Goal: Navigation & Orientation: Find specific page/section

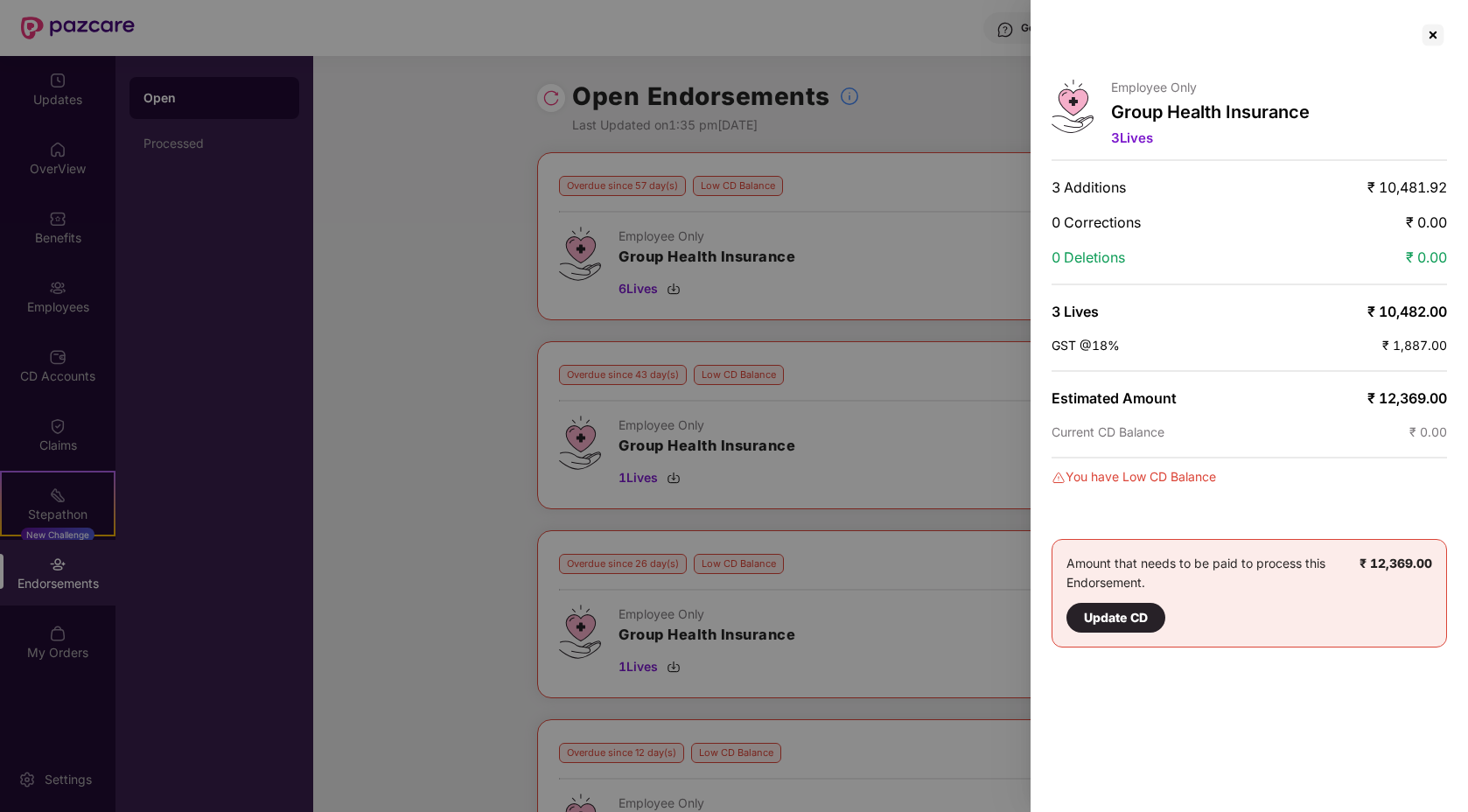
scroll to position [222, 0]
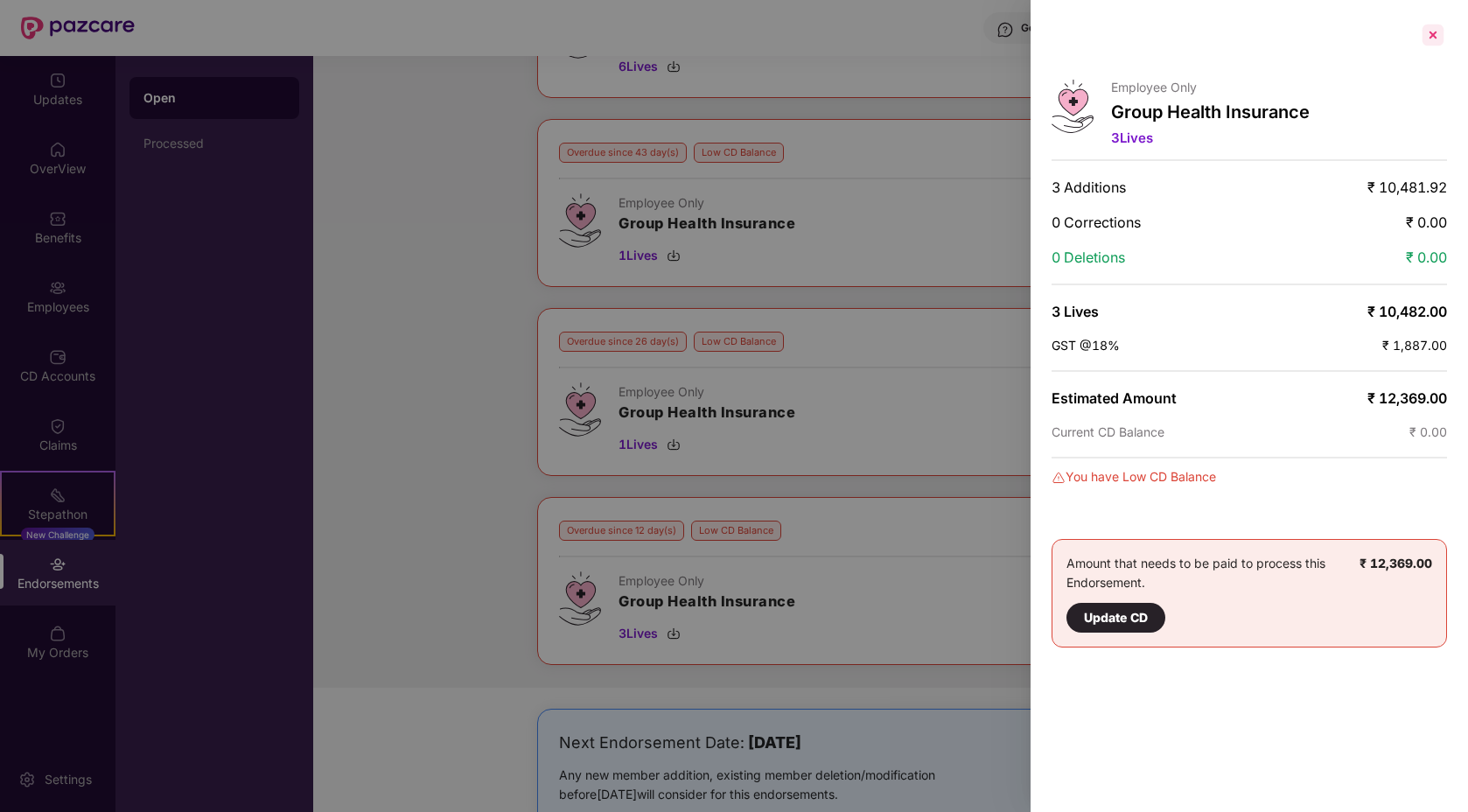
click at [1432, 29] on div at bounding box center [1433, 35] width 28 height 28
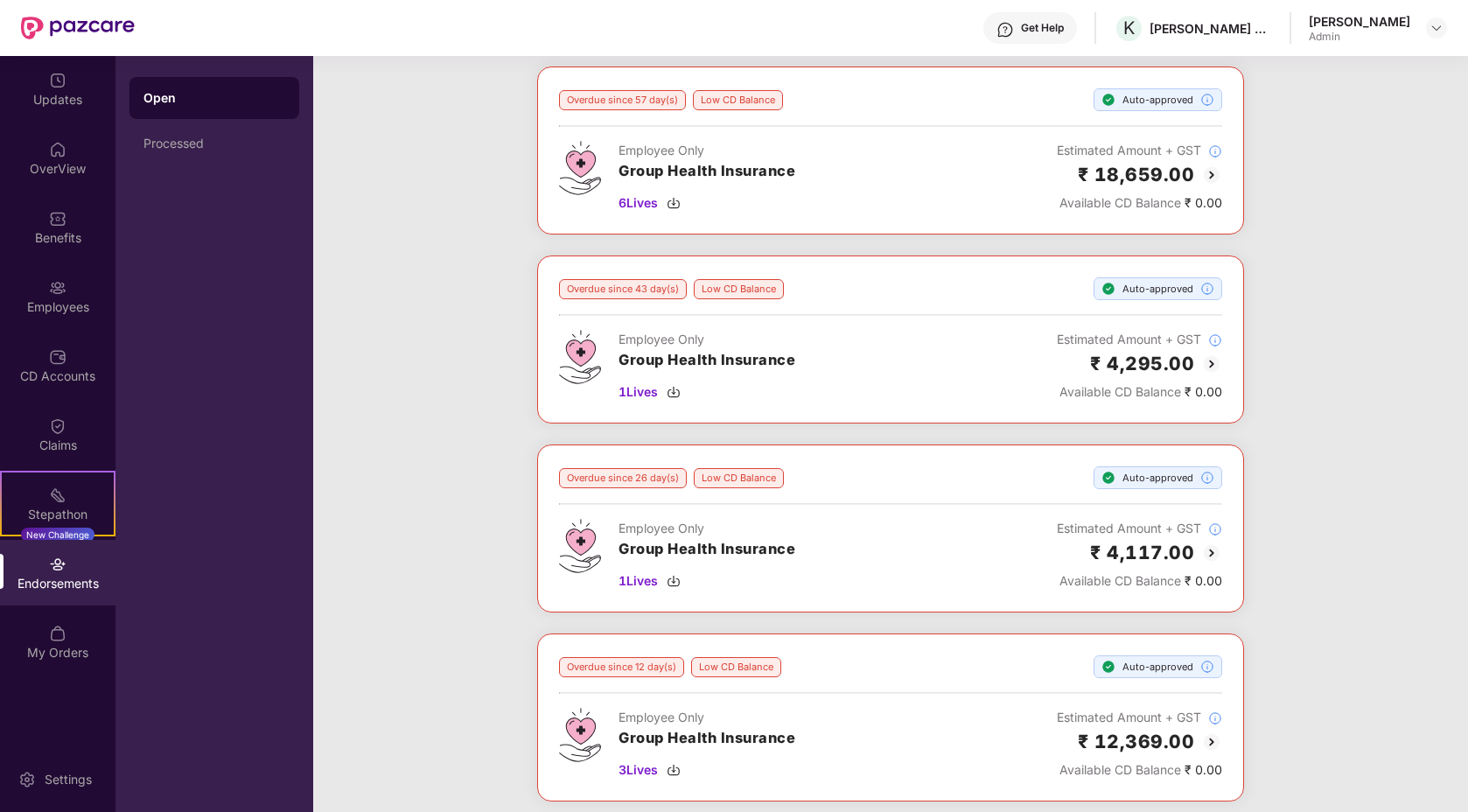
scroll to position [0, 0]
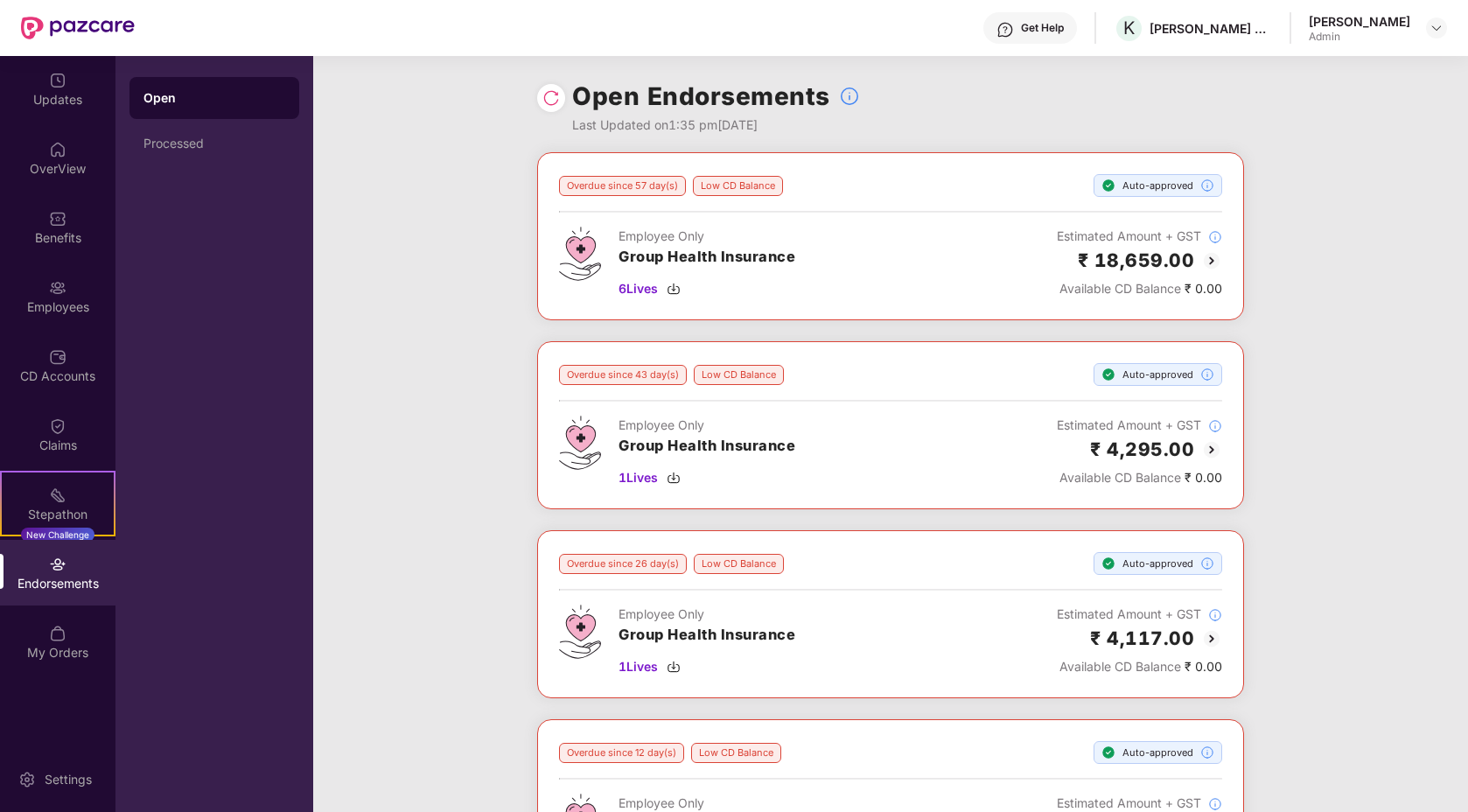
click at [1209, 252] on img at bounding box center [1212, 261] width 21 height 21
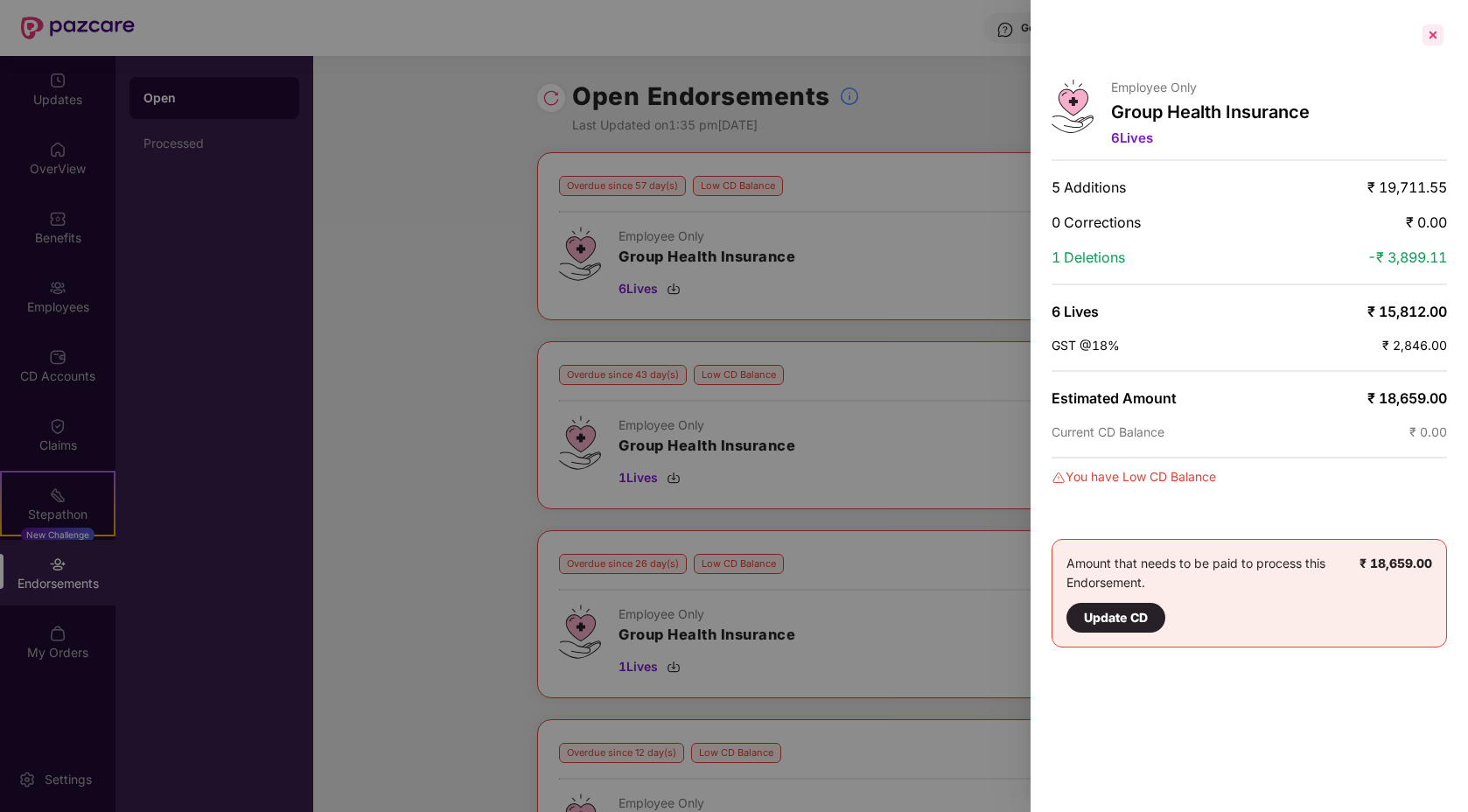
click at [1436, 33] on div at bounding box center [1433, 35] width 28 height 28
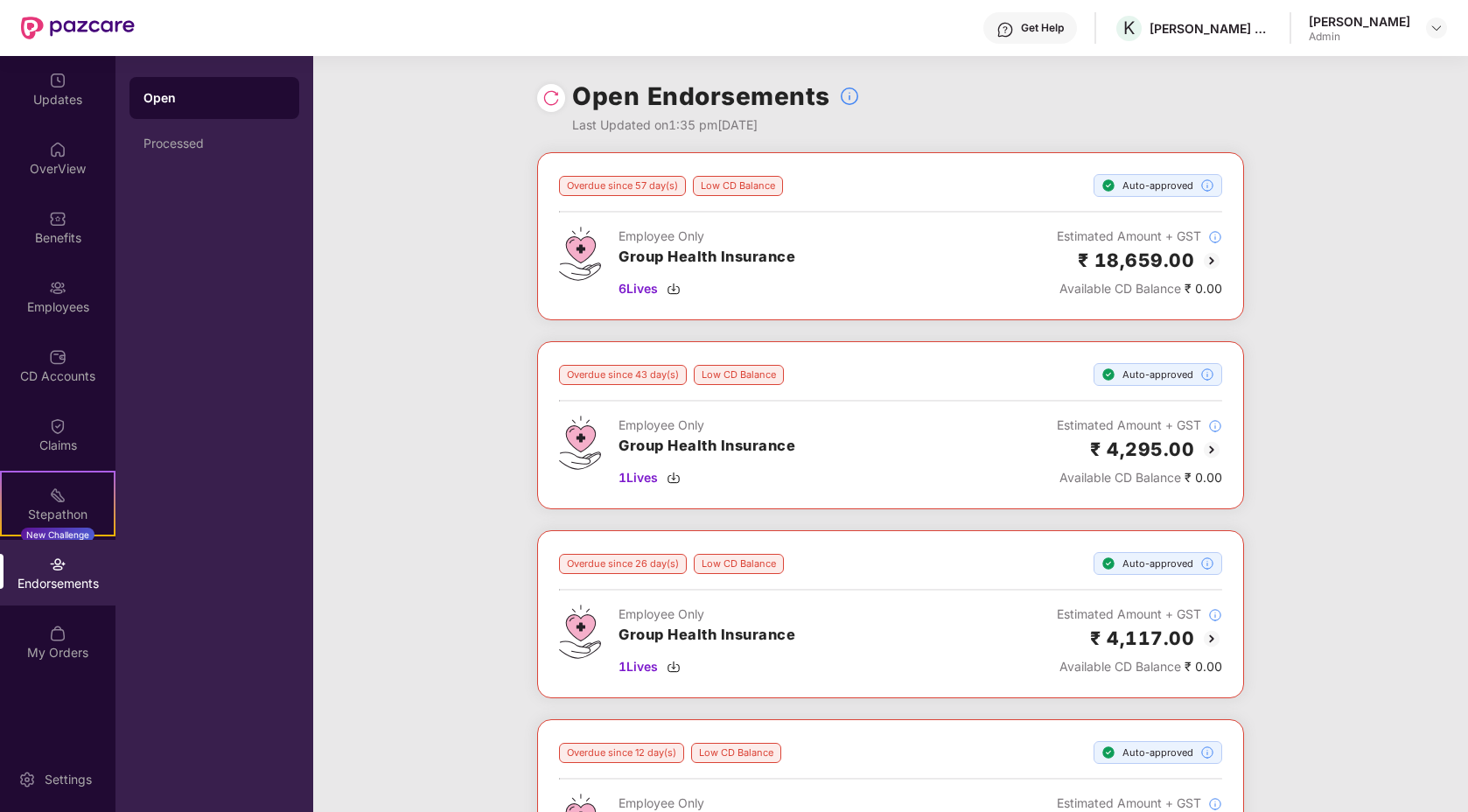
click at [82, 566] on div "Endorsements" at bounding box center [57, 573] width 115 height 66
click at [80, 567] on div "Endorsements" at bounding box center [57, 573] width 115 height 66
click at [46, 231] on div "Benefits" at bounding box center [57, 237] width 115 height 18
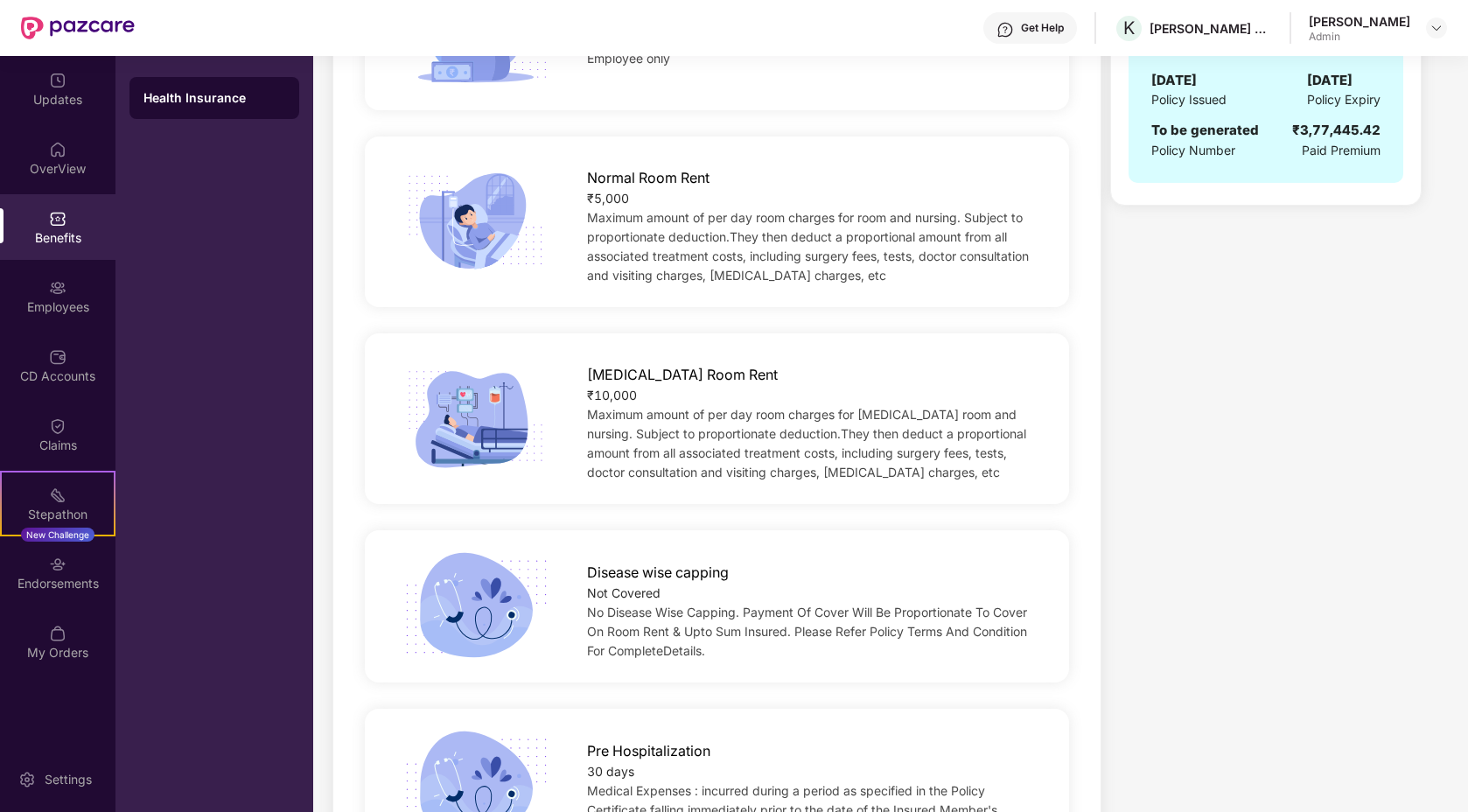
scroll to position [477, 0]
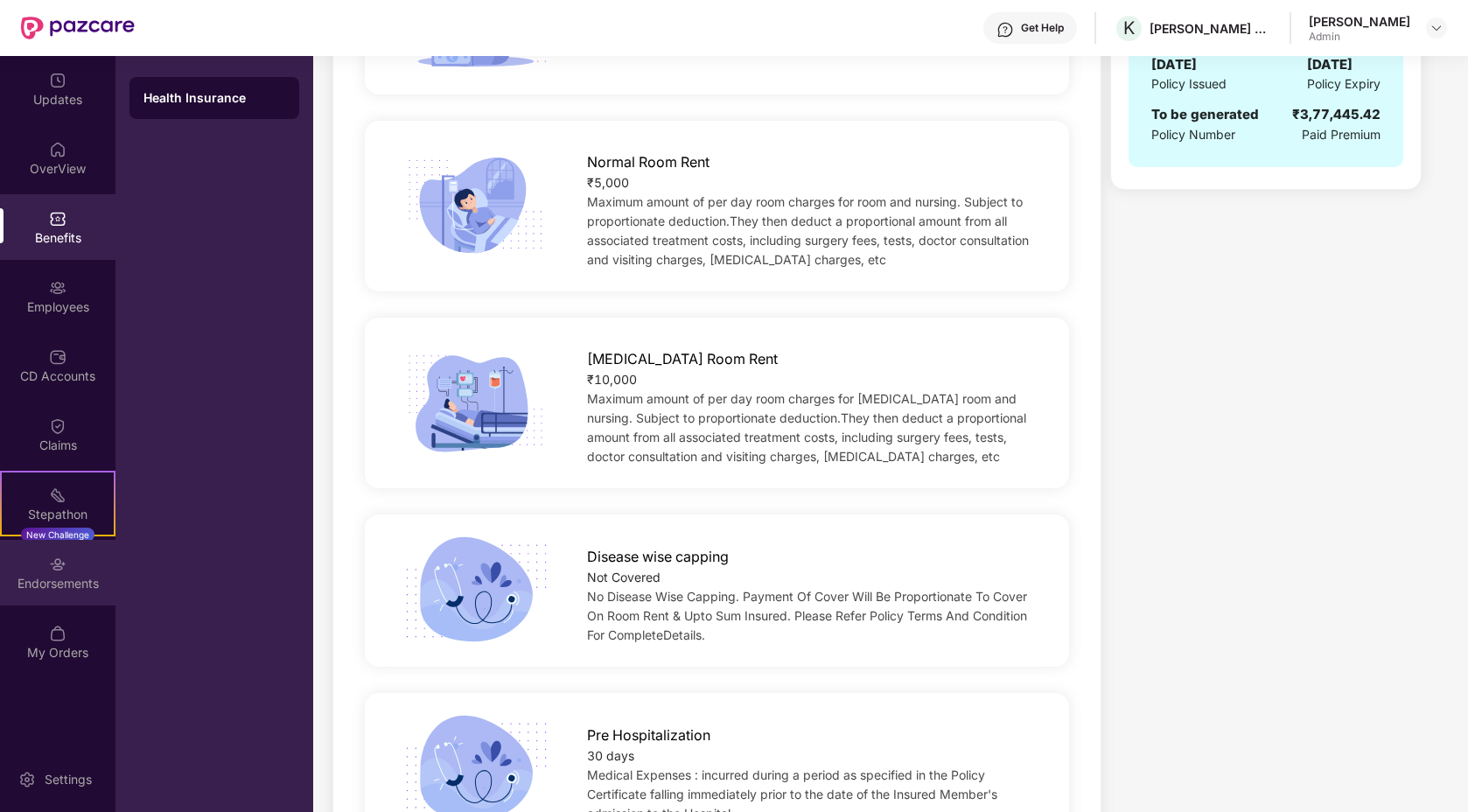
click at [68, 578] on div "Endorsements" at bounding box center [57, 583] width 115 height 18
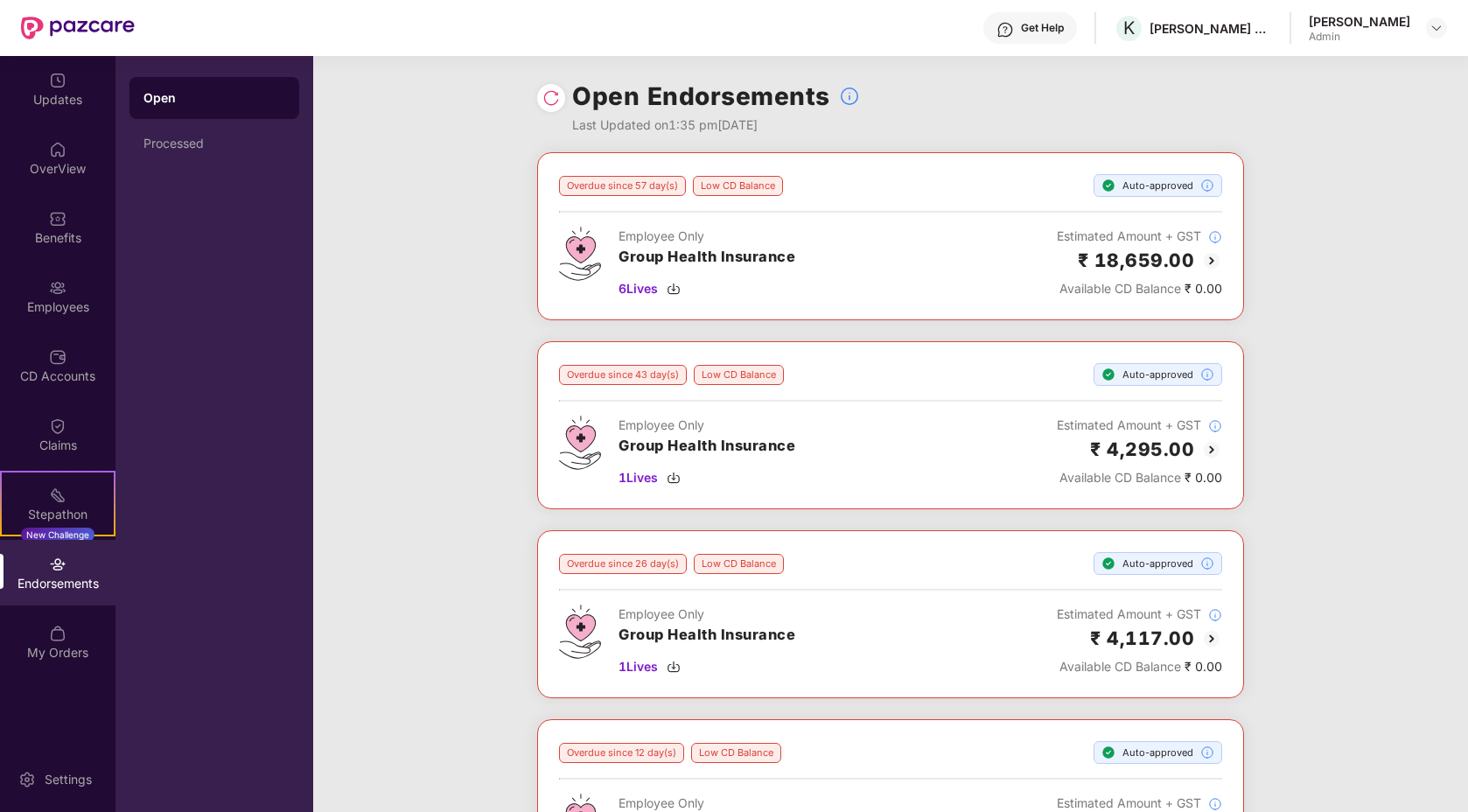
click at [1202, 260] on img at bounding box center [1212, 261] width 21 height 21
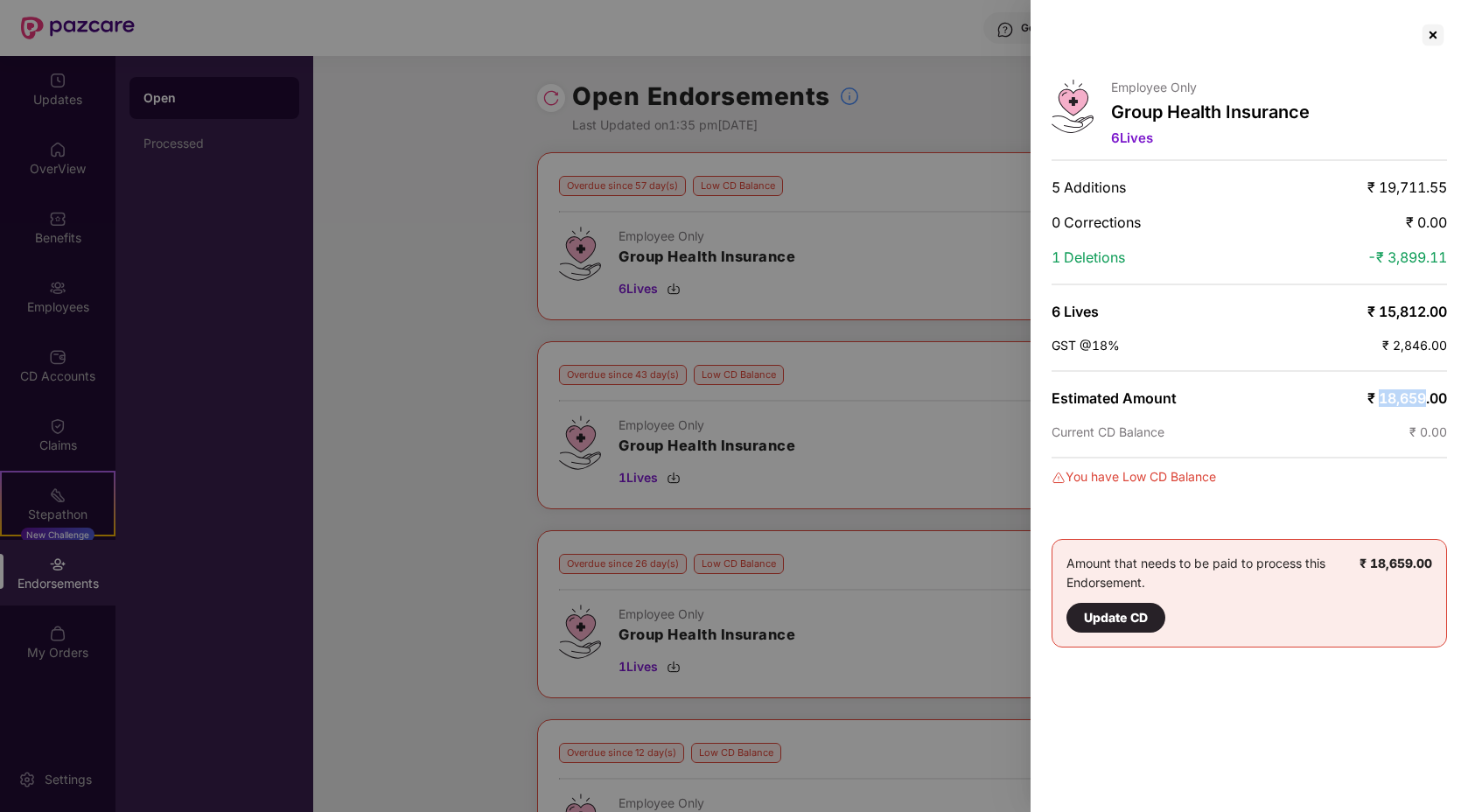
drag, startPoint x: 1375, startPoint y: 397, endPoint x: 1426, endPoint y: 397, distance: 51.0
click at [1426, 397] on span "₹ 18,659.00" at bounding box center [1407, 398] width 80 height 18
copy span "18,659"
click at [1436, 36] on div at bounding box center [1433, 35] width 28 height 28
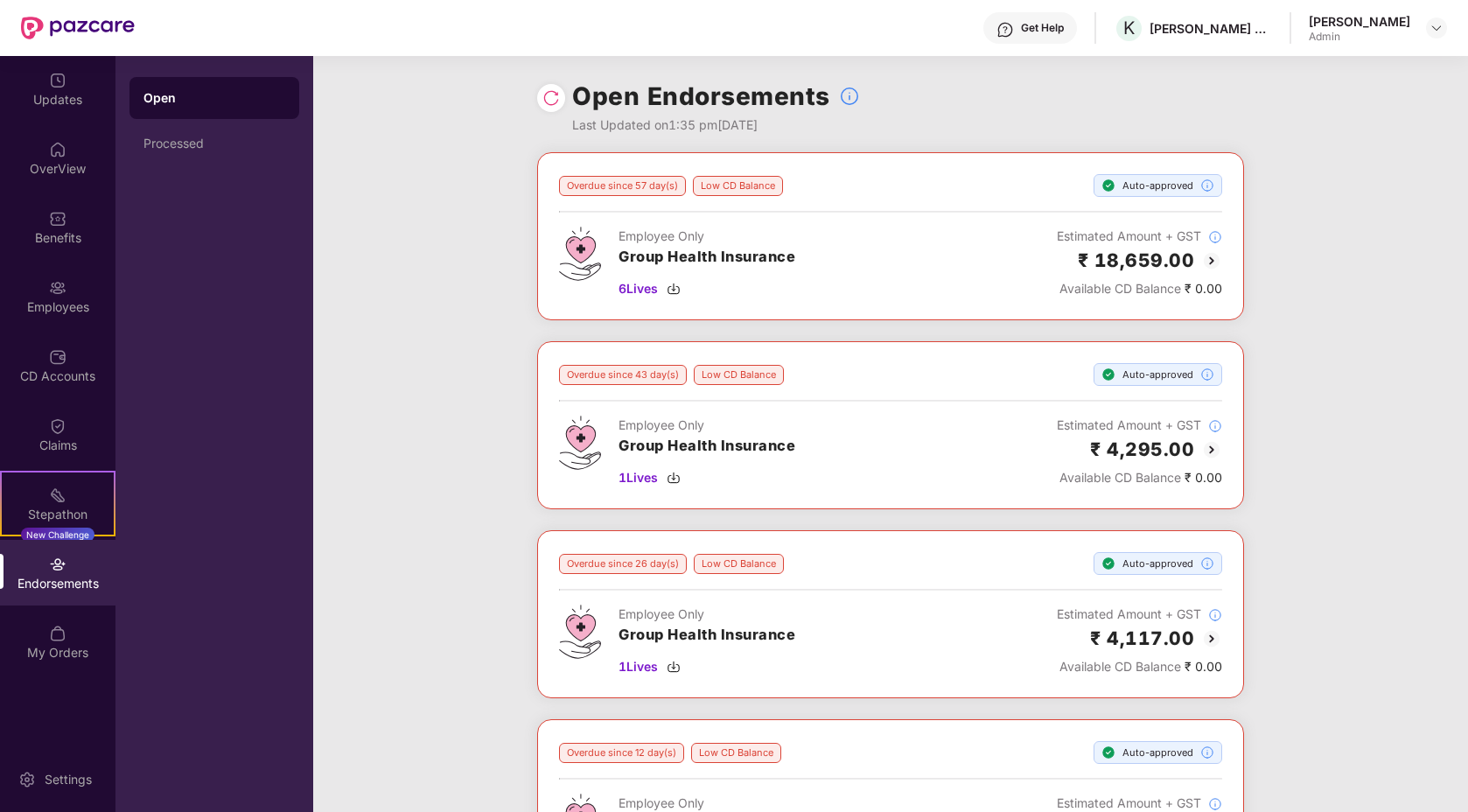
click at [1208, 446] on img at bounding box center [1212, 449] width 21 height 21
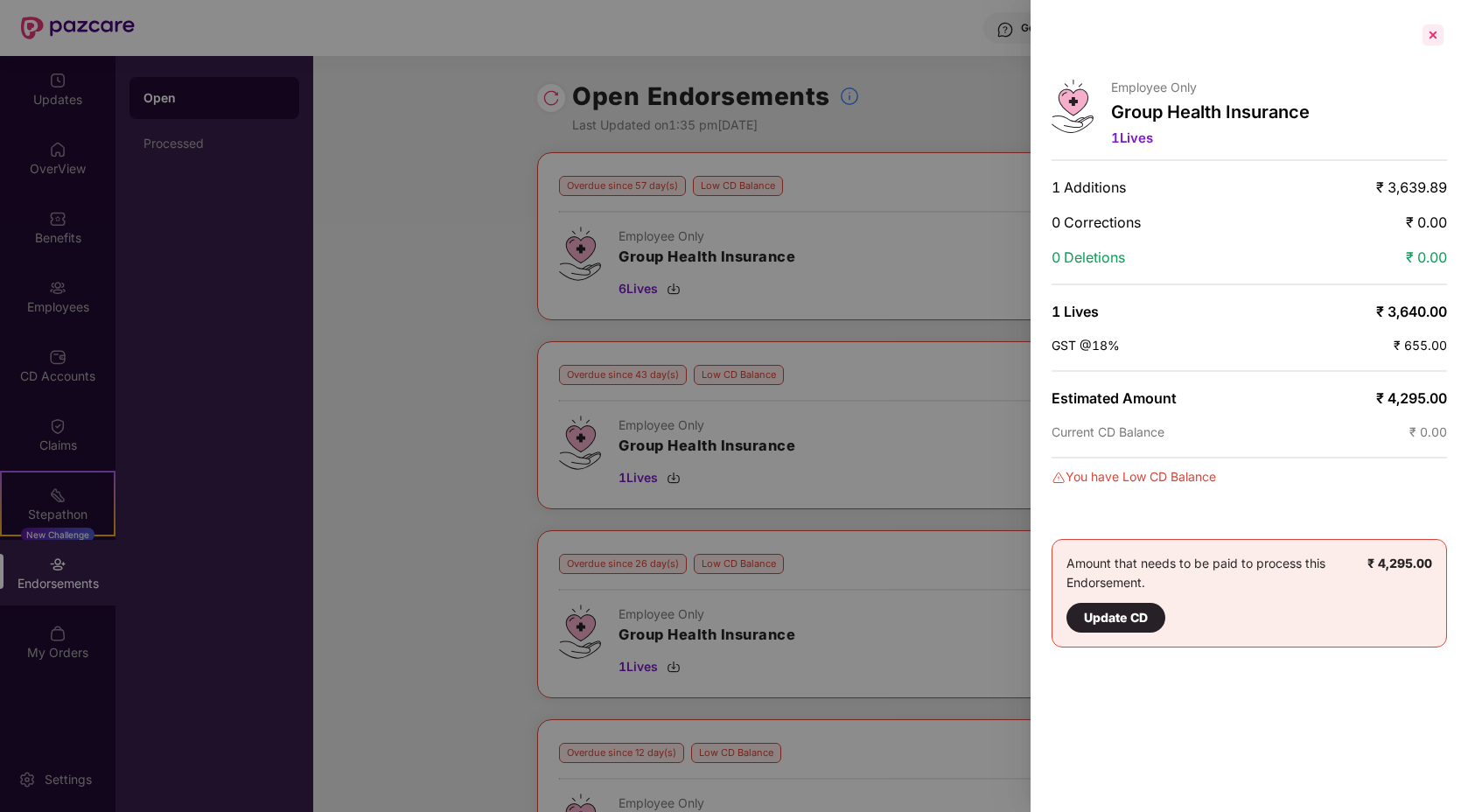
click at [1434, 26] on div at bounding box center [1433, 35] width 28 height 28
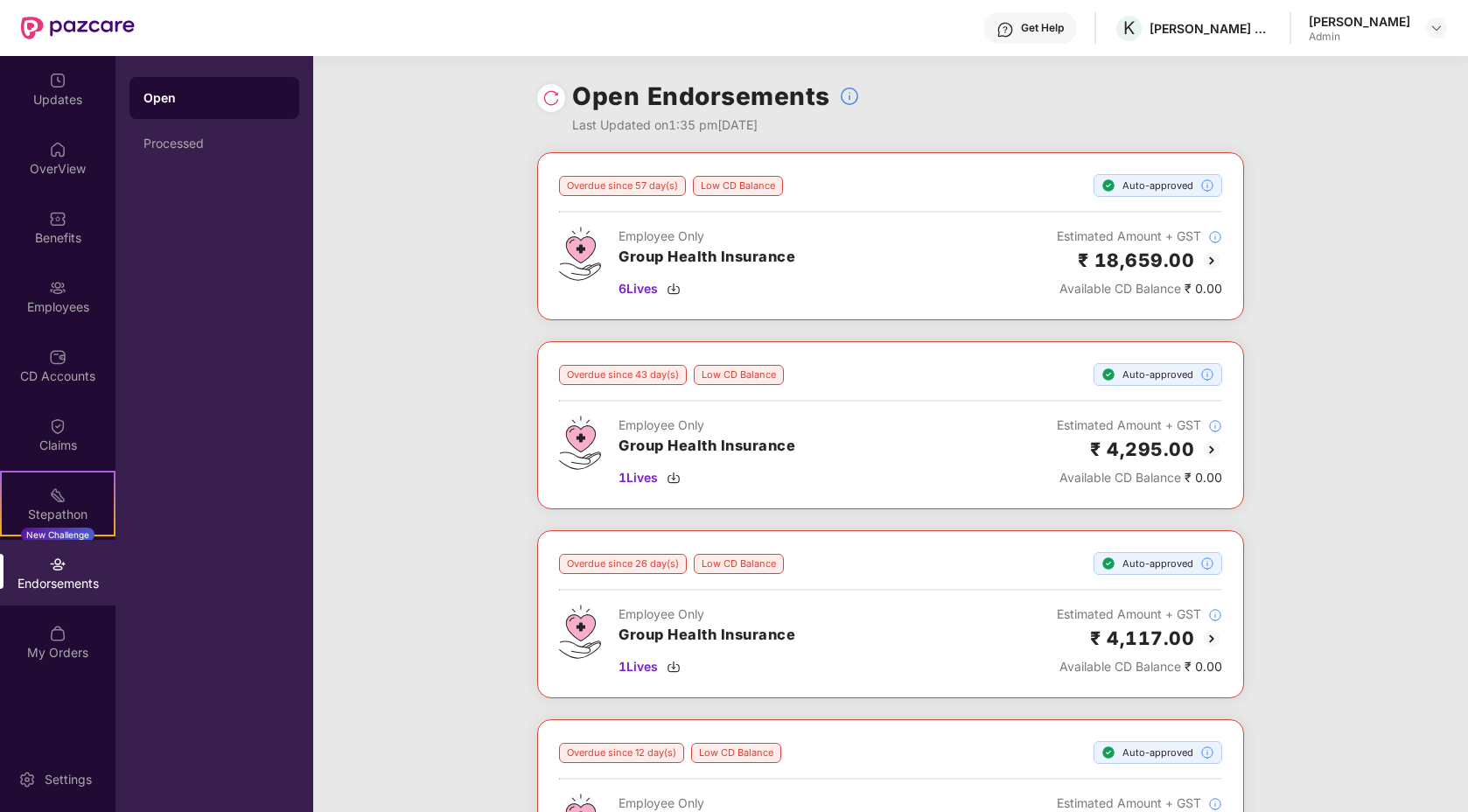
click at [1207, 260] on img at bounding box center [1212, 261] width 21 height 21
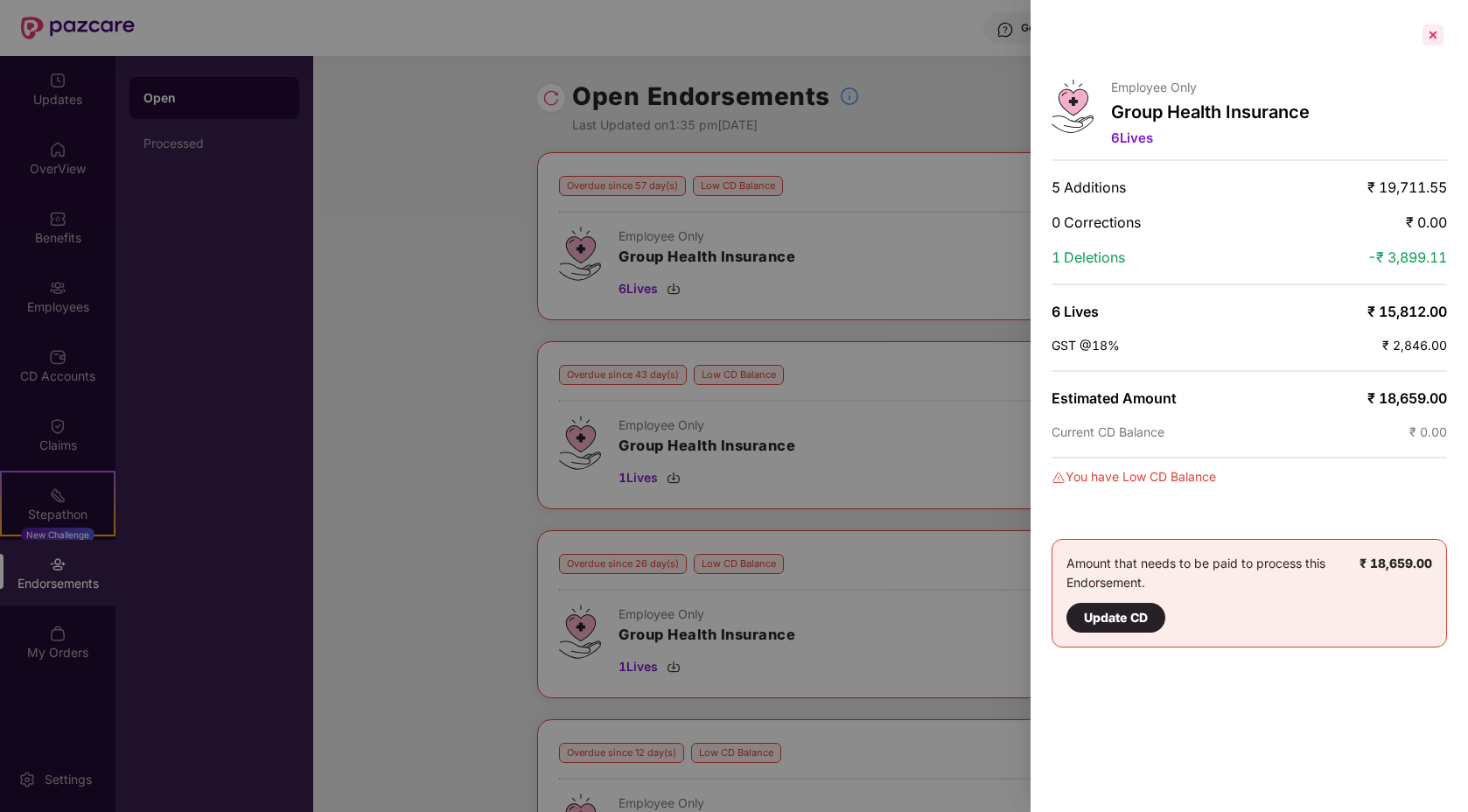
click at [1440, 35] on div at bounding box center [1433, 35] width 28 height 28
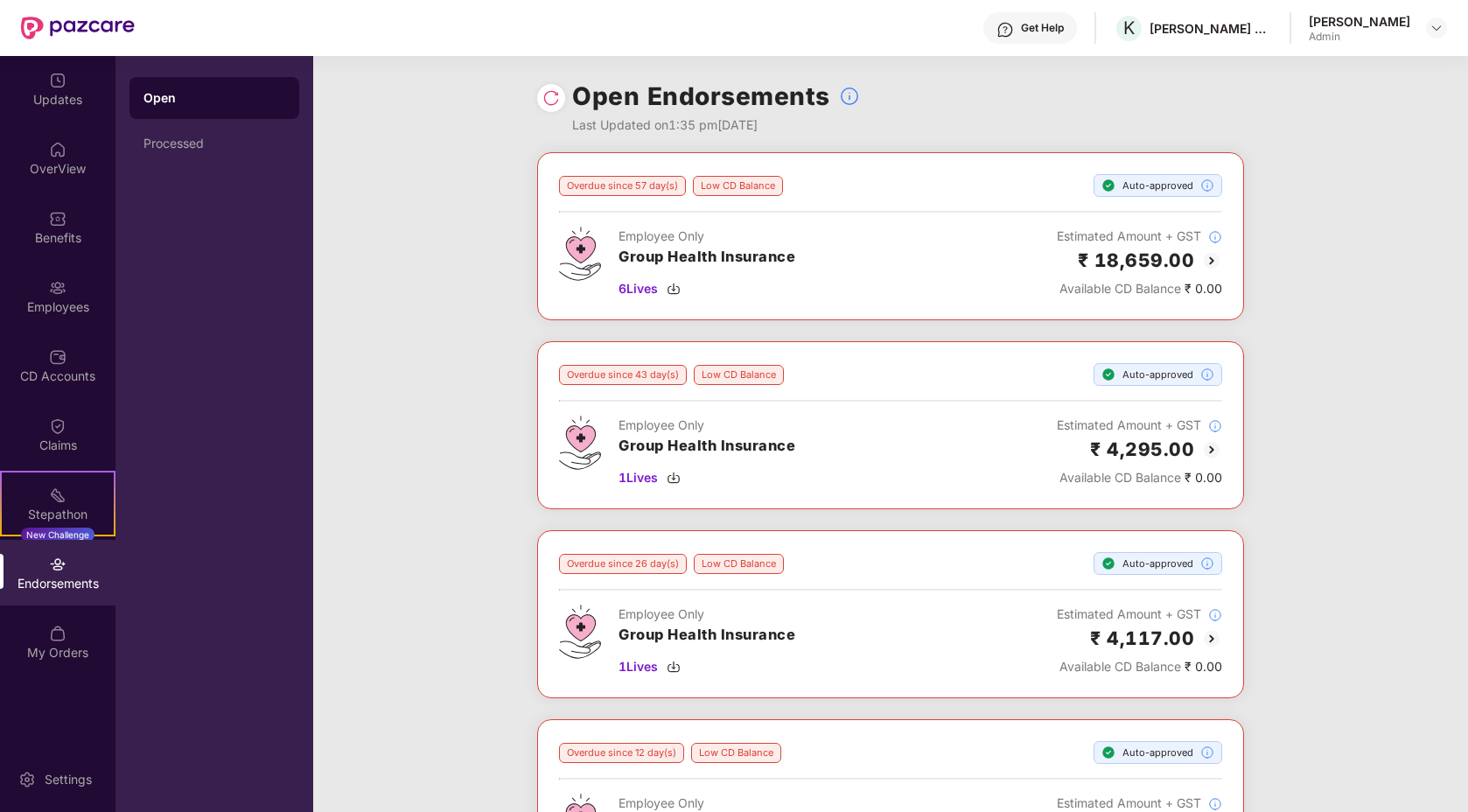
click at [1213, 451] on img at bounding box center [1212, 449] width 21 height 21
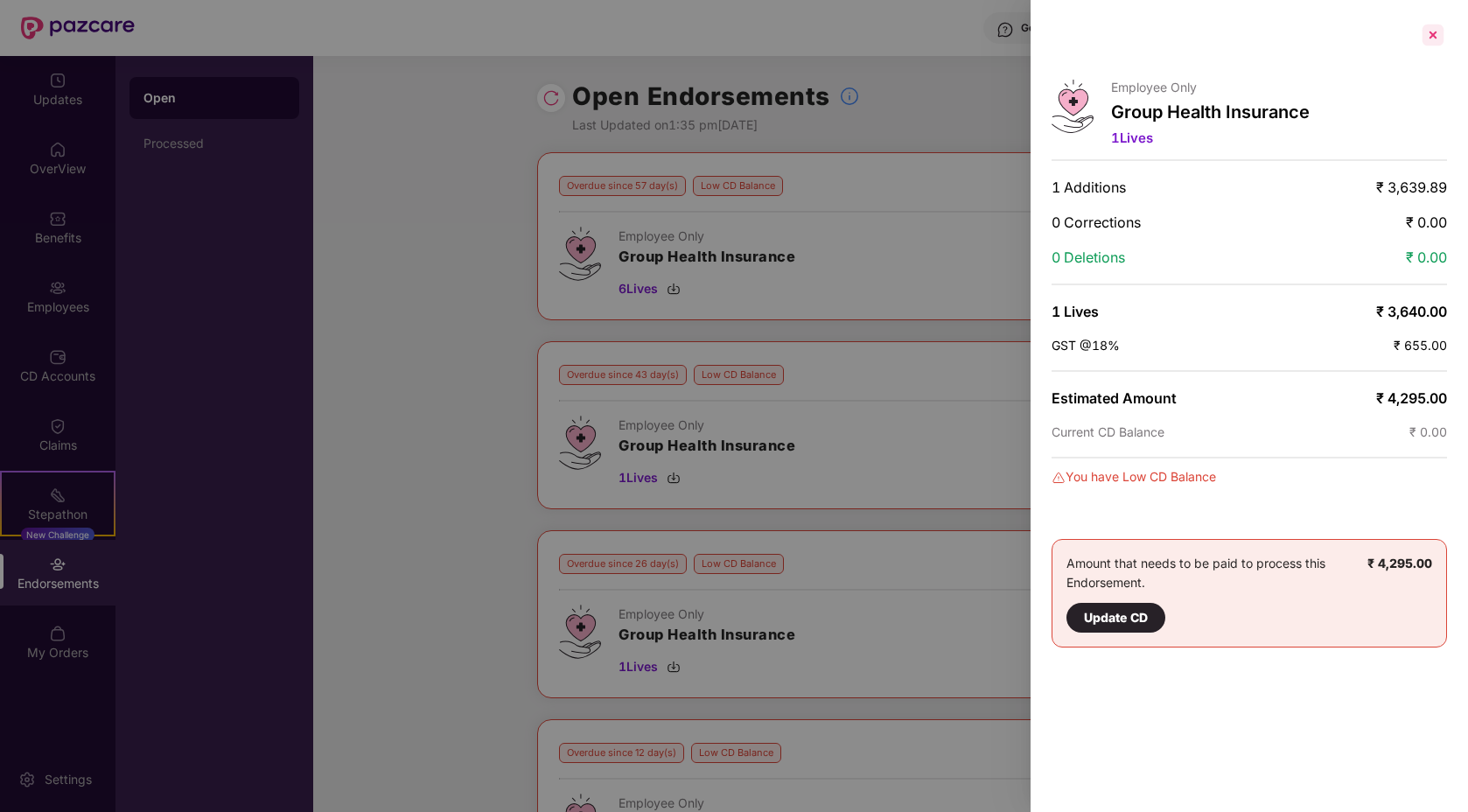
click at [1440, 38] on div at bounding box center [1433, 35] width 28 height 28
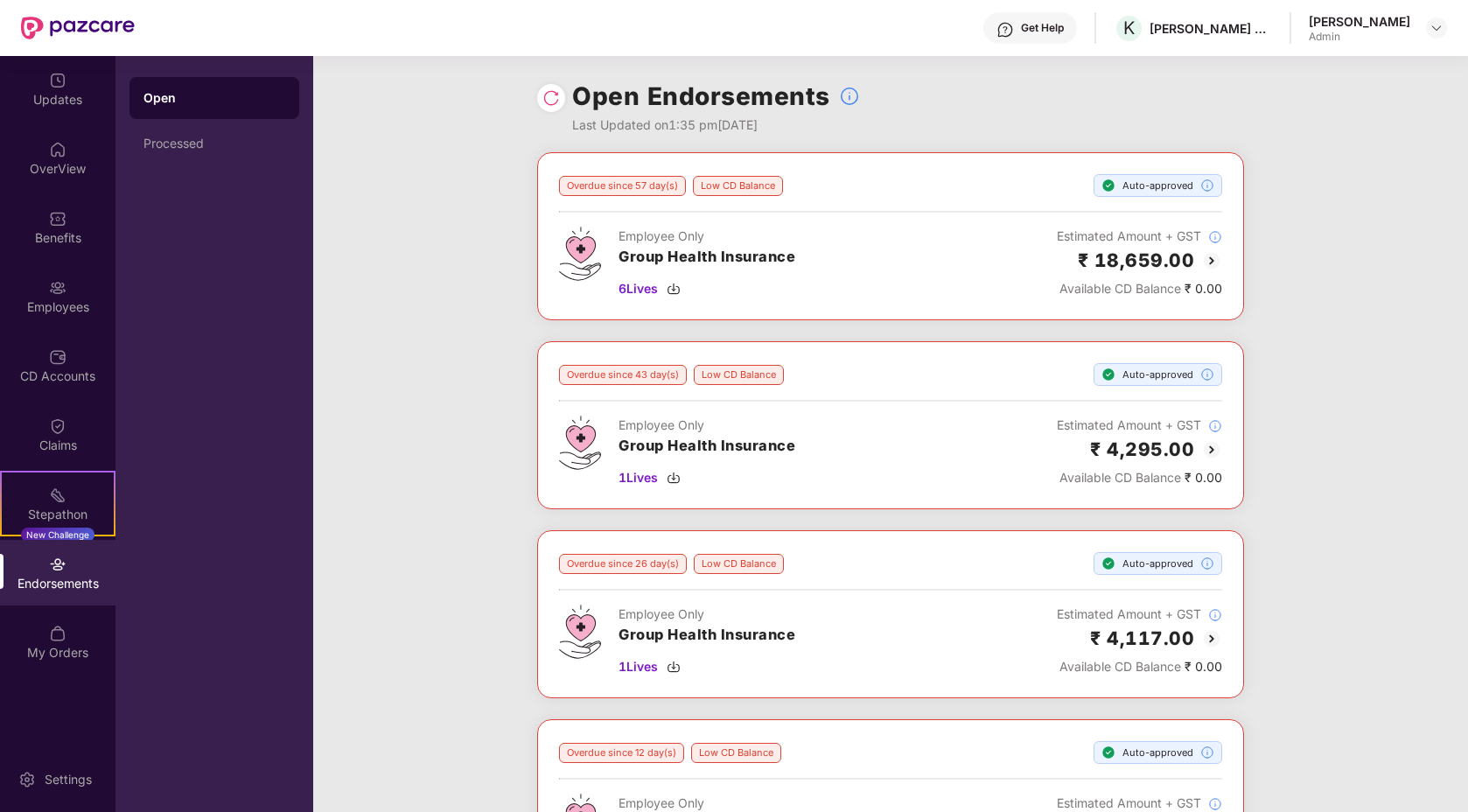
click at [1218, 263] on img at bounding box center [1212, 261] width 21 height 21
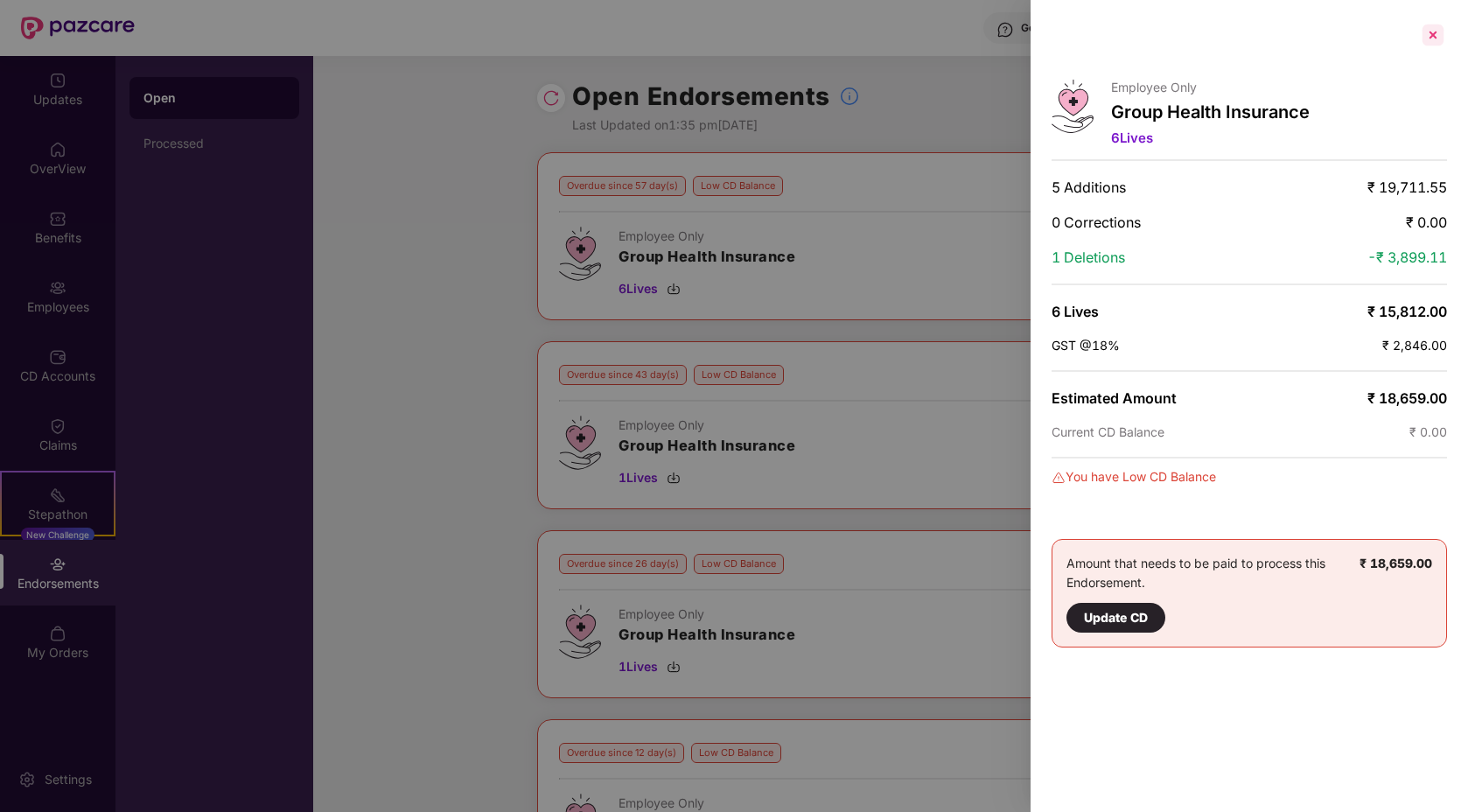
click at [1439, 32] on div at bounding box center [1433, 35] width 28 height 28
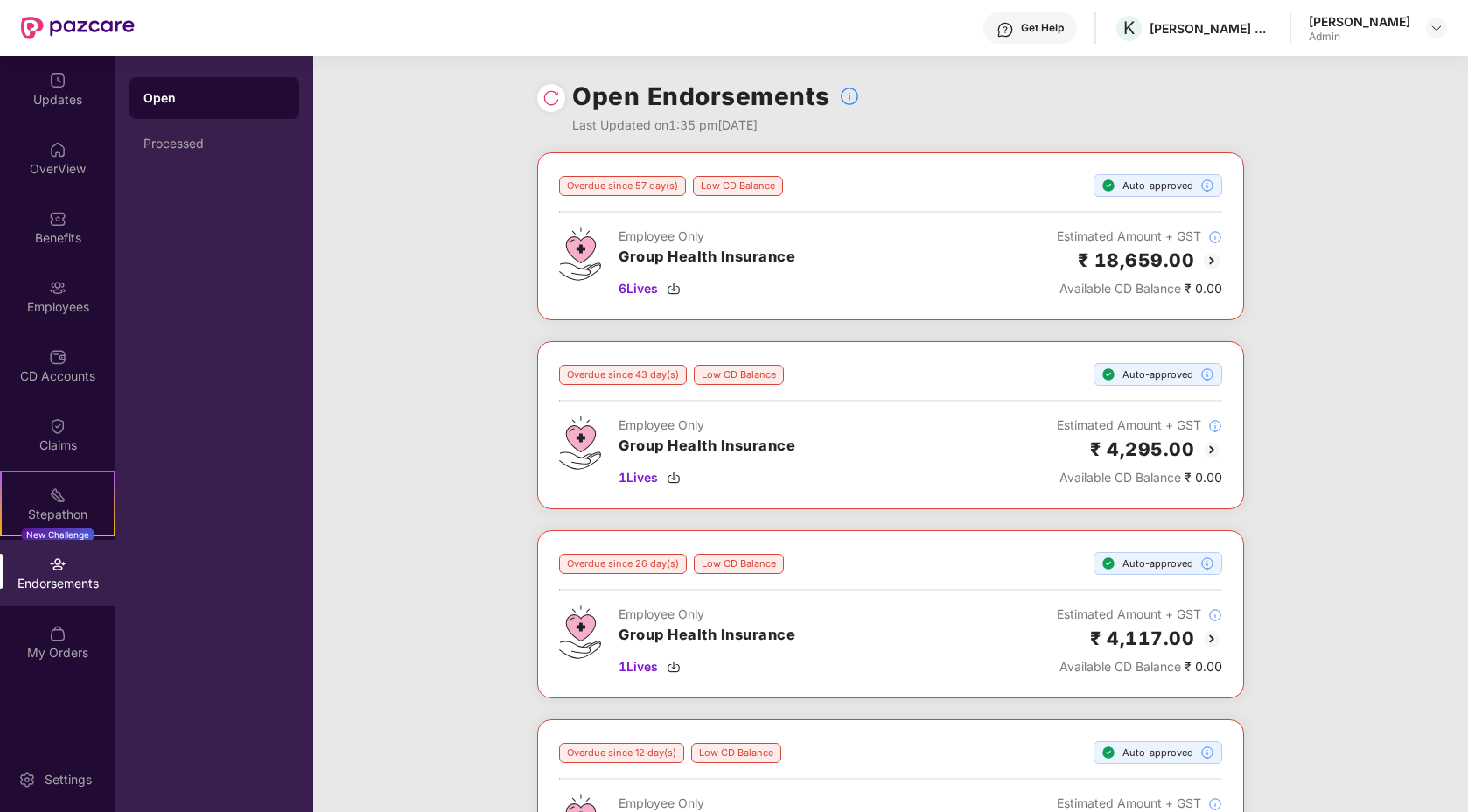
click at [1212, 444] on img at bounding box center [1212, 449] width 21 height 21
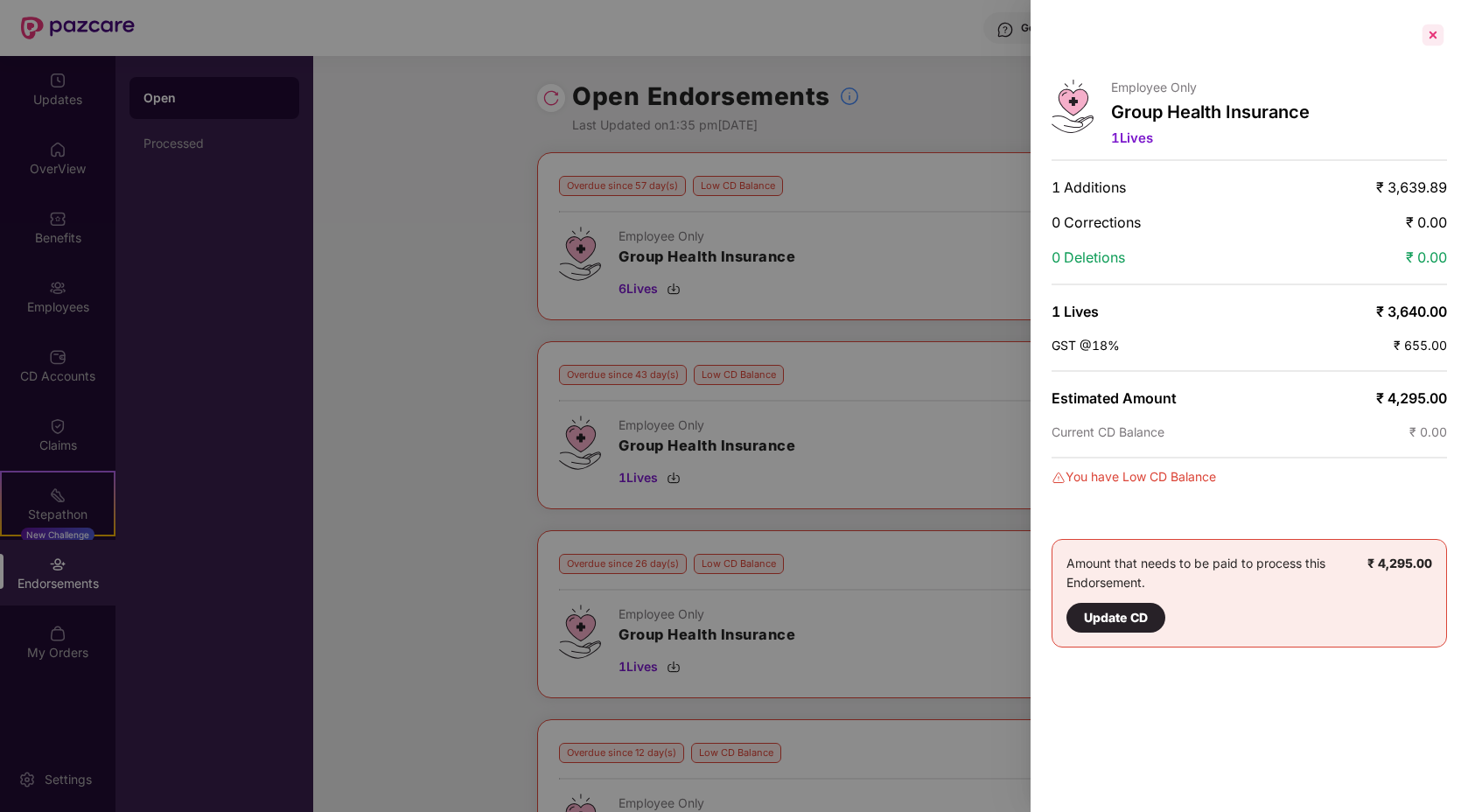
click at [1442, 33] on div at bounding box center [1433, 35] width 28 height 28
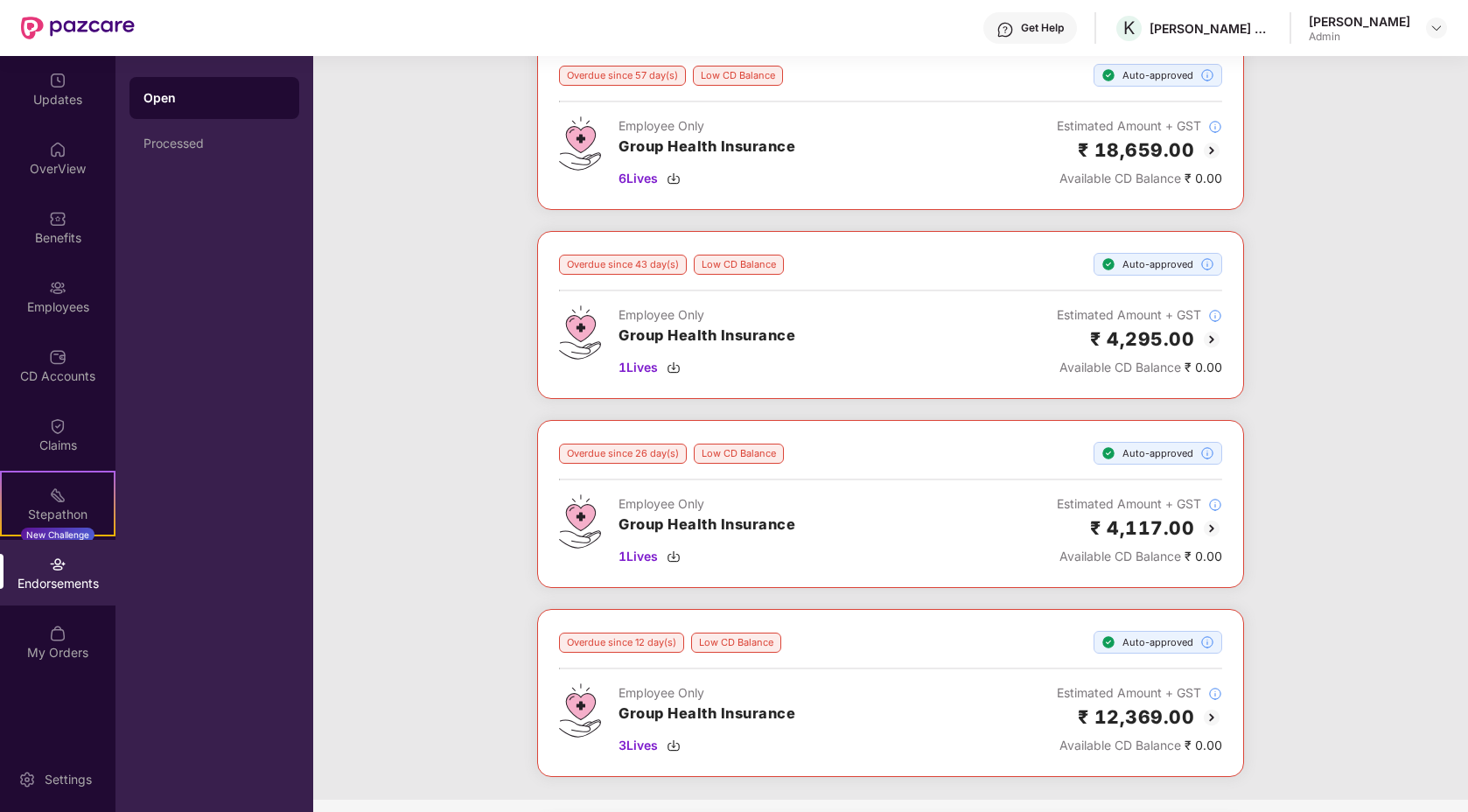
scroll to position [117, 0]
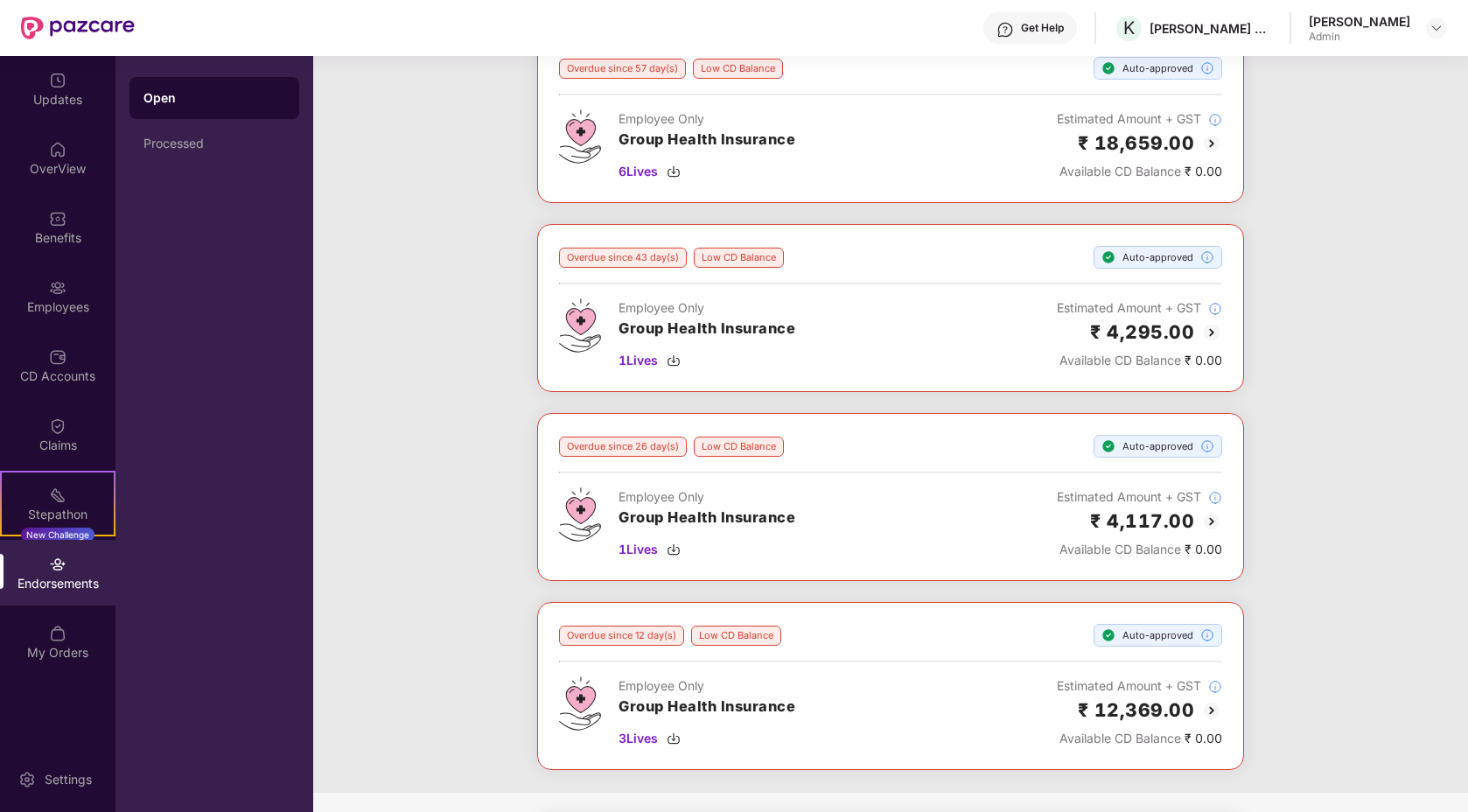
click at [1210, 518] on img at bounding box center [1212, 521] width 21 height 21
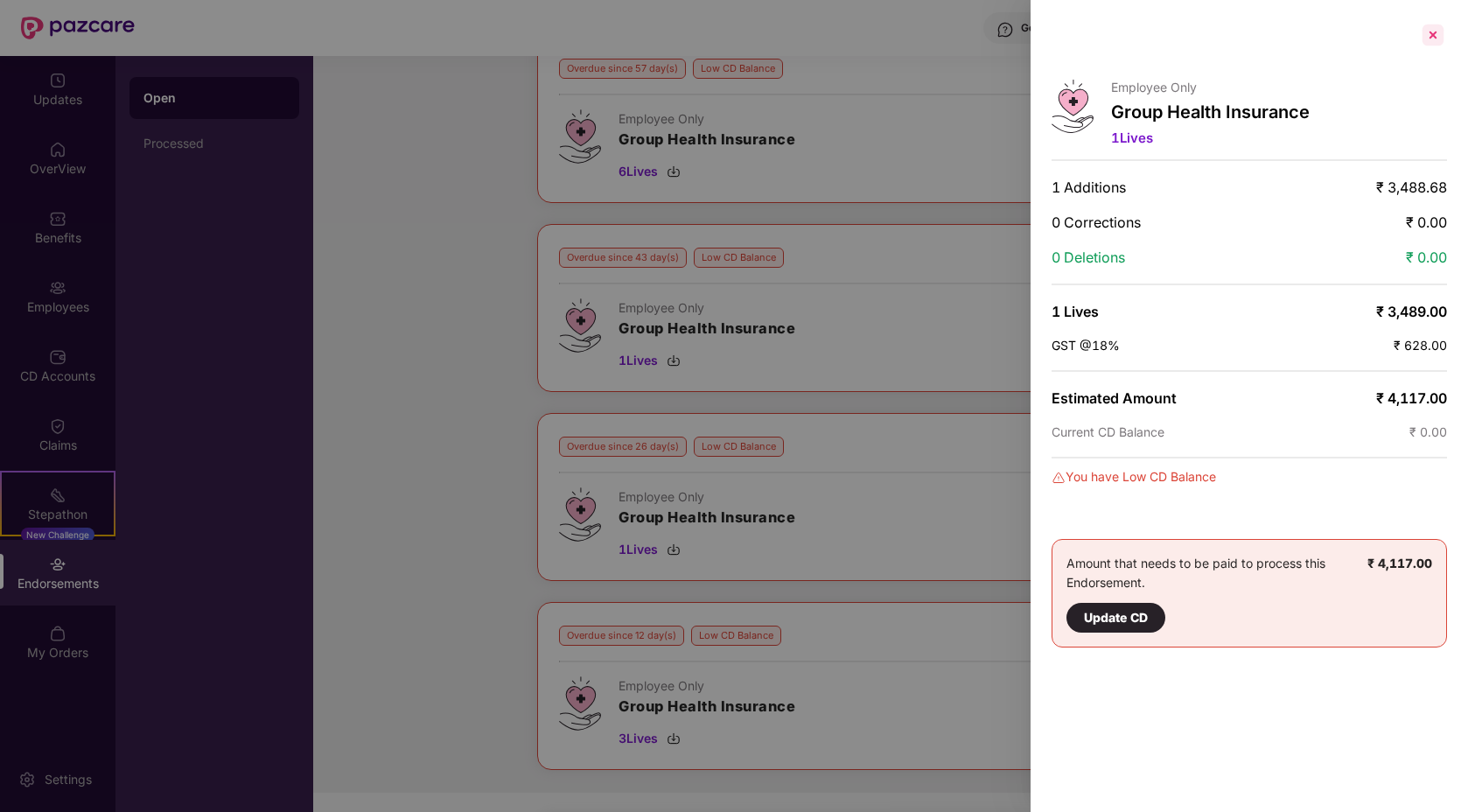
click at [1426, 30] on div at bounding box center [1433, 35] width 28 height 28
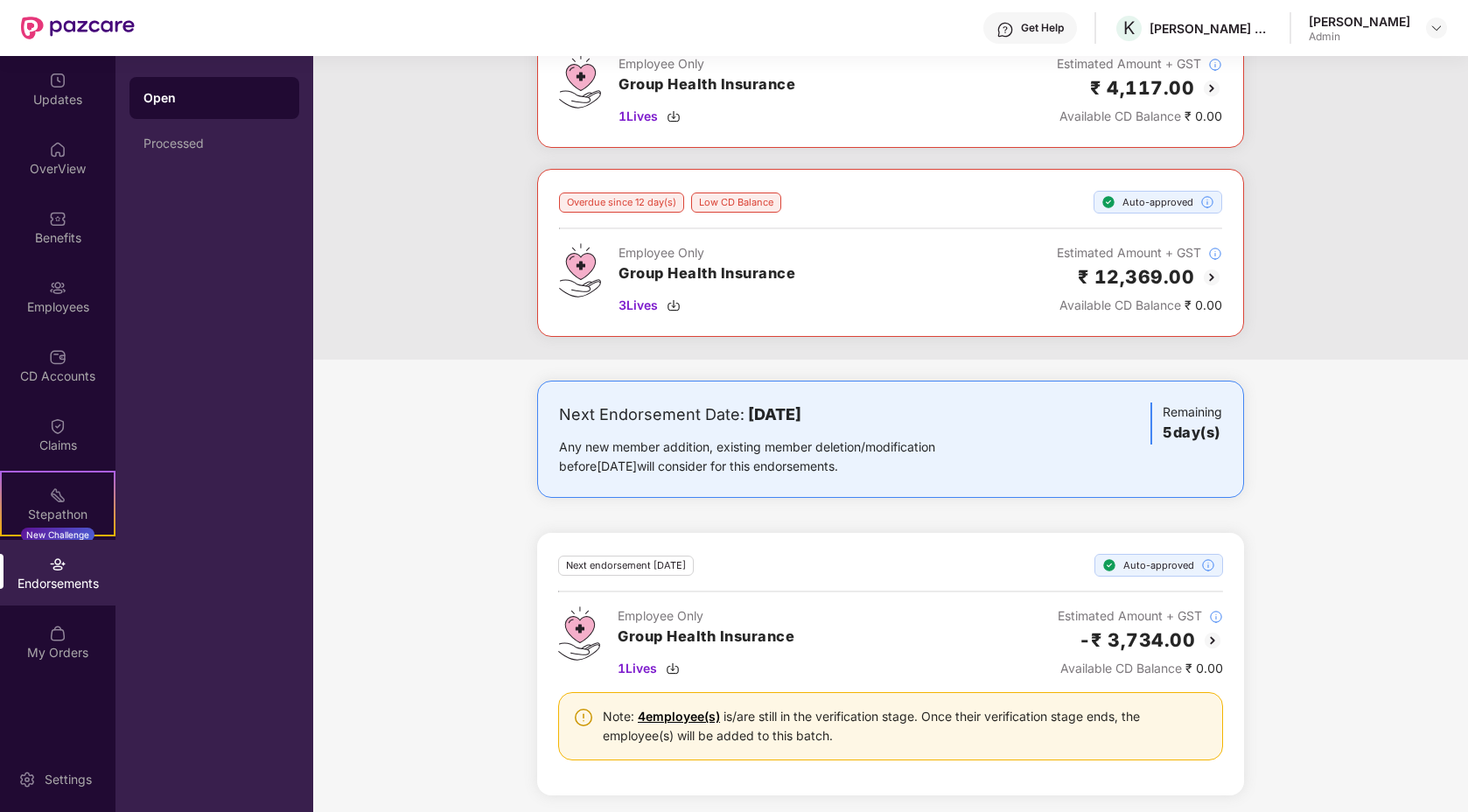
scroll to position [550, 0]
click at [1214, 271] on img at bounding box center [1212, 278] width 21 height 21
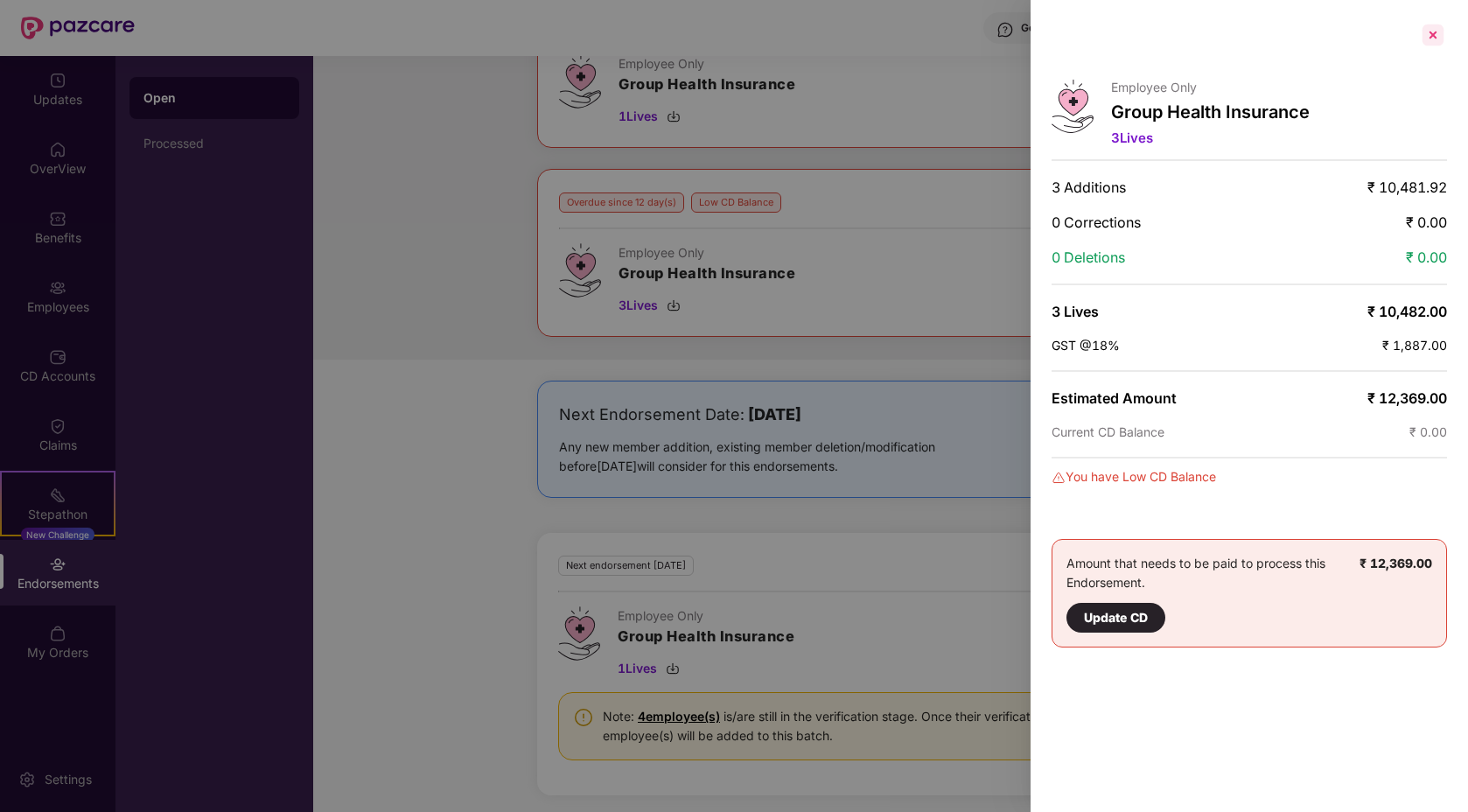
click at [1437, 23] on div at bounding box center [1433, 35] width 28 height 28
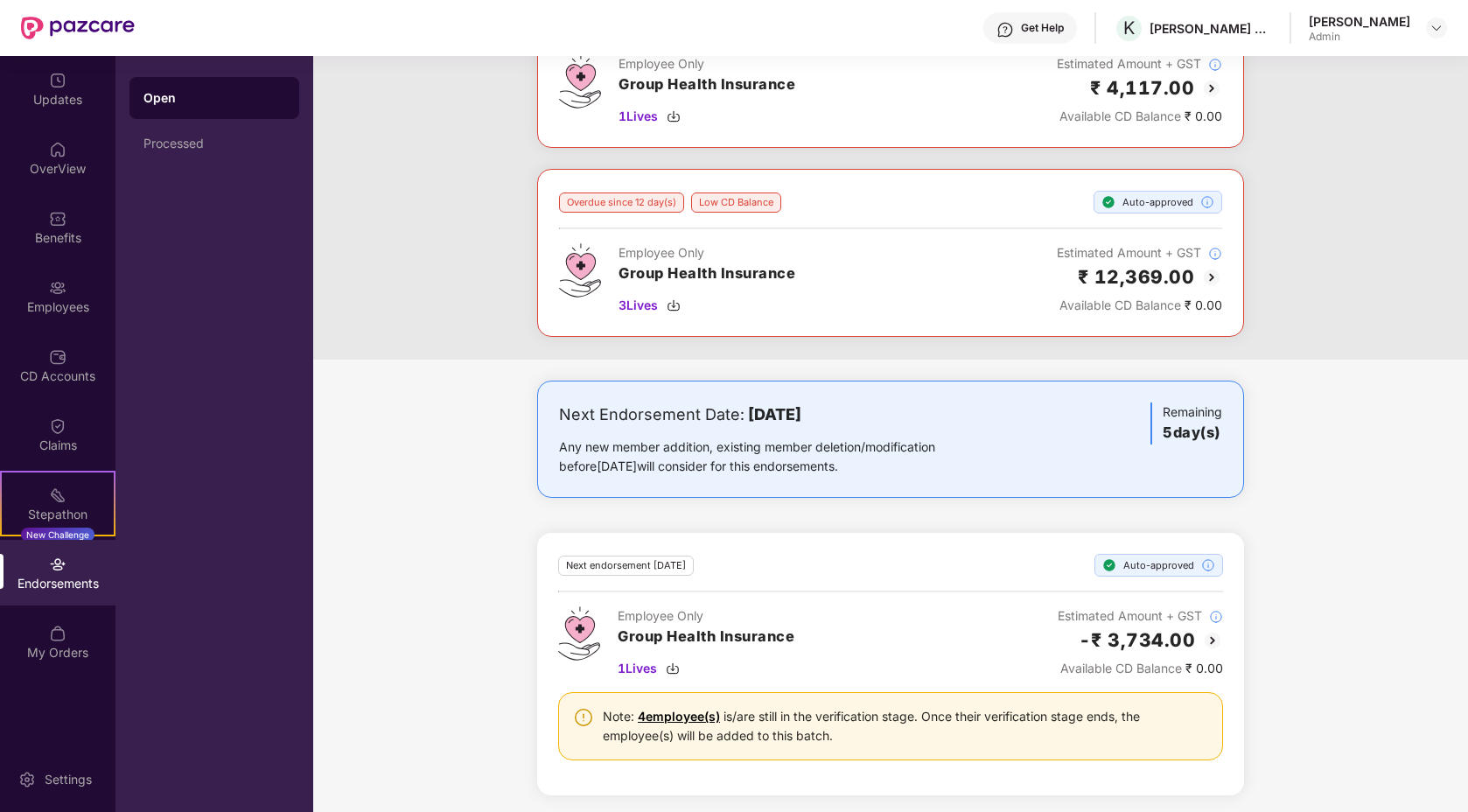
click at [1208, 638] on img at bounding box center [1213, 640] width 21 height 21
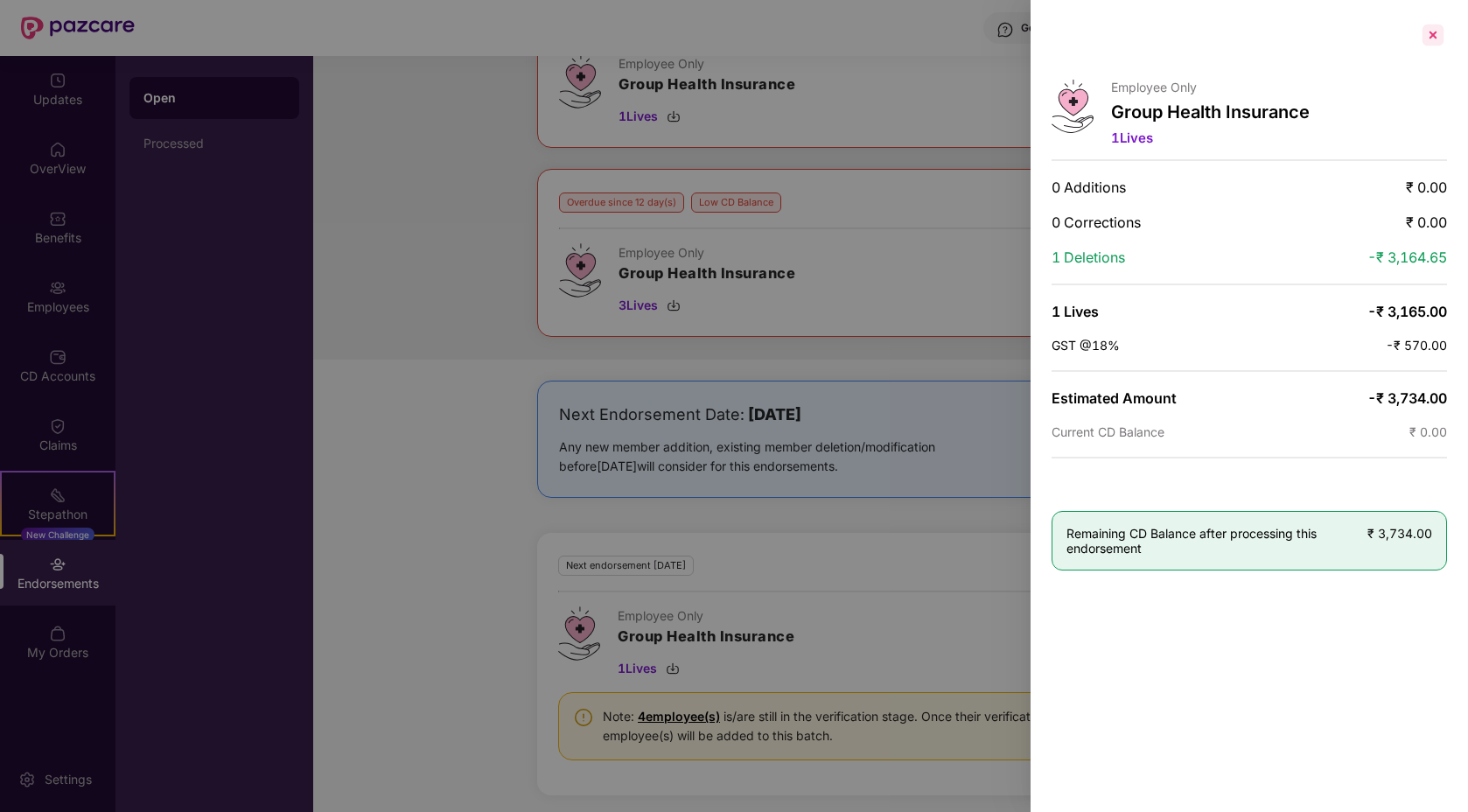
click at [1432, 36] on div at bounding box center [1433, 35] width 28 height 28
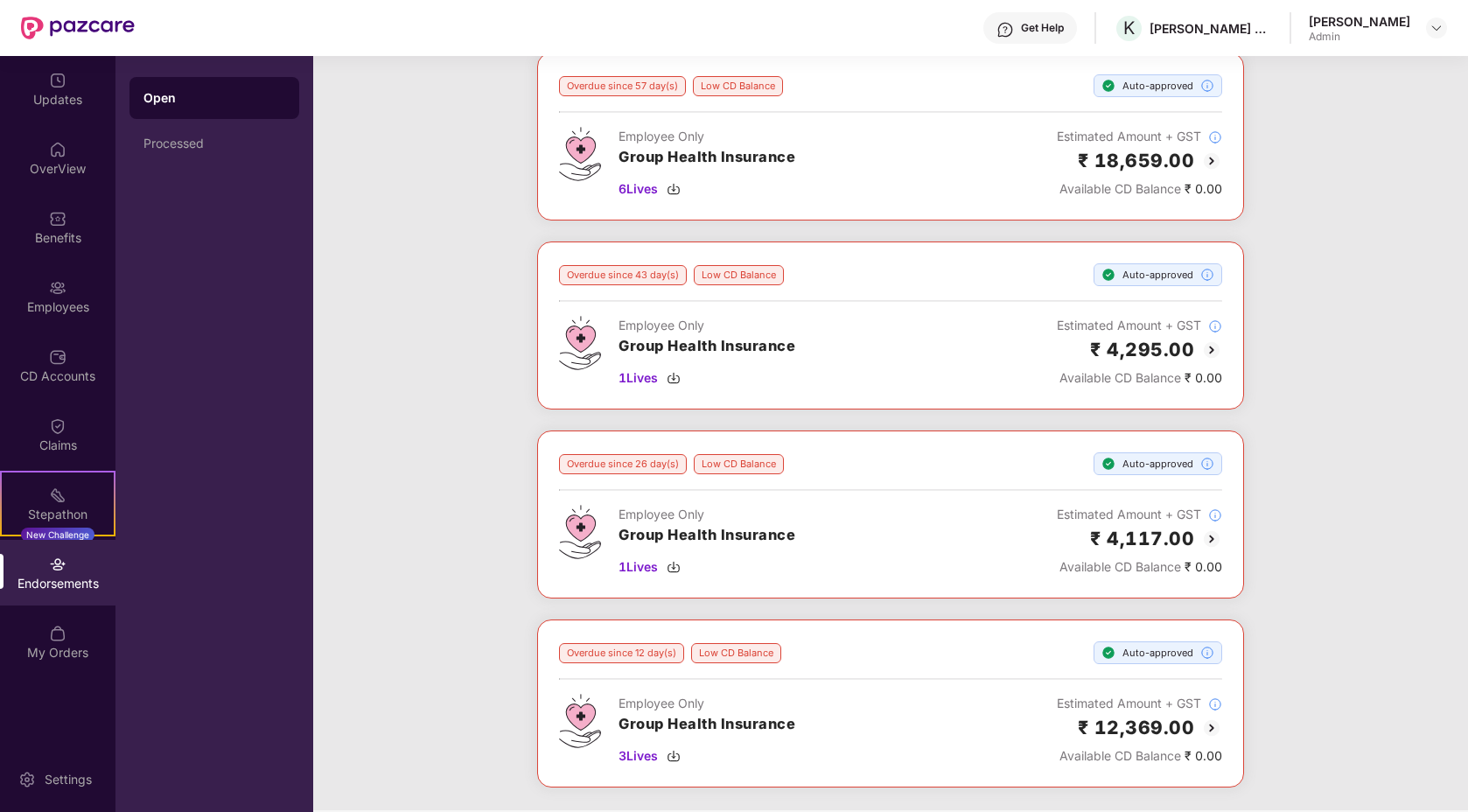
scroll to position [0, 0]
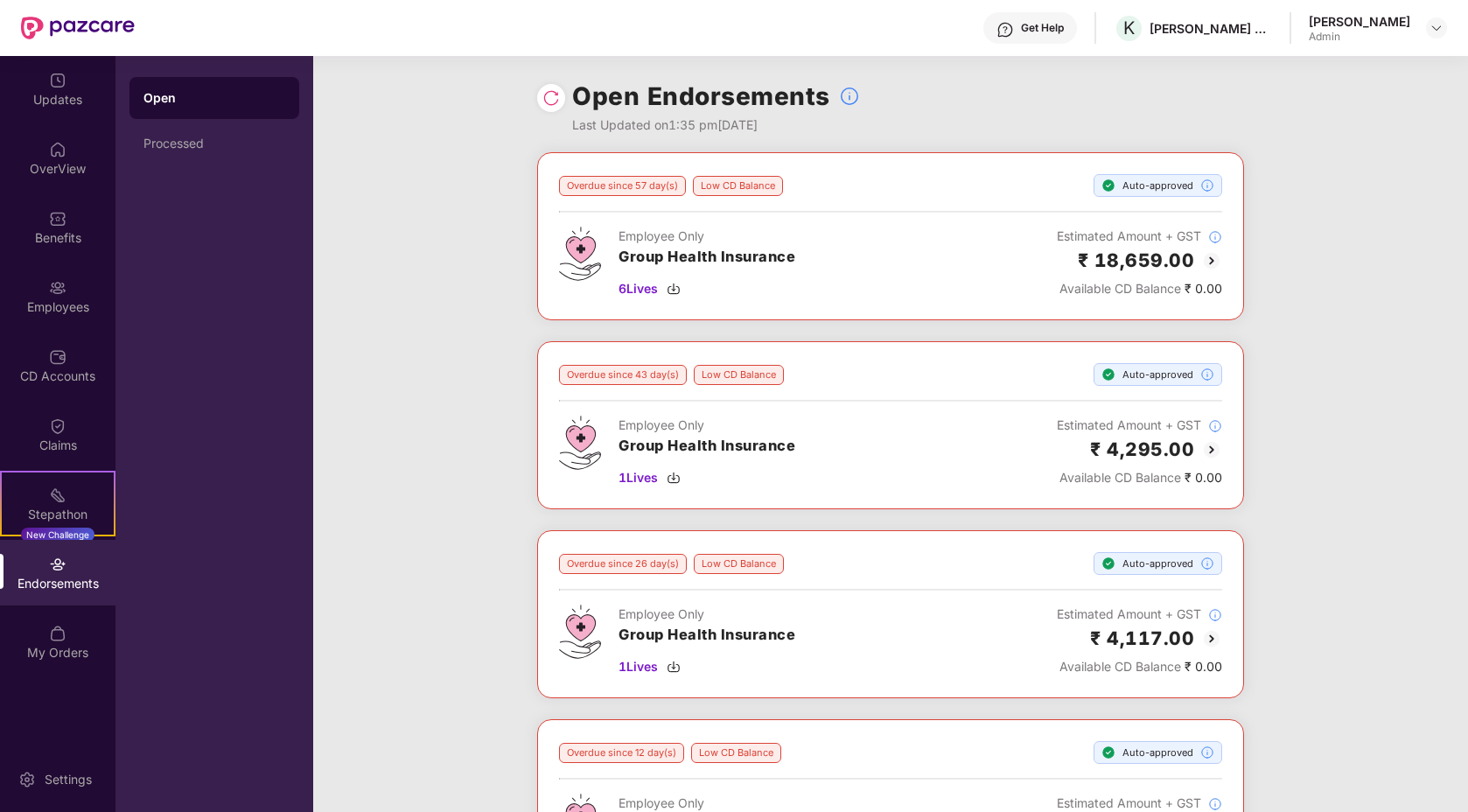
click at [1408, 325] on div "Overdue since 57 day(s) Low CD Balance Auto-approved Employee Only Group Health…" at bounding box center [890, 531] width 1155 height 758
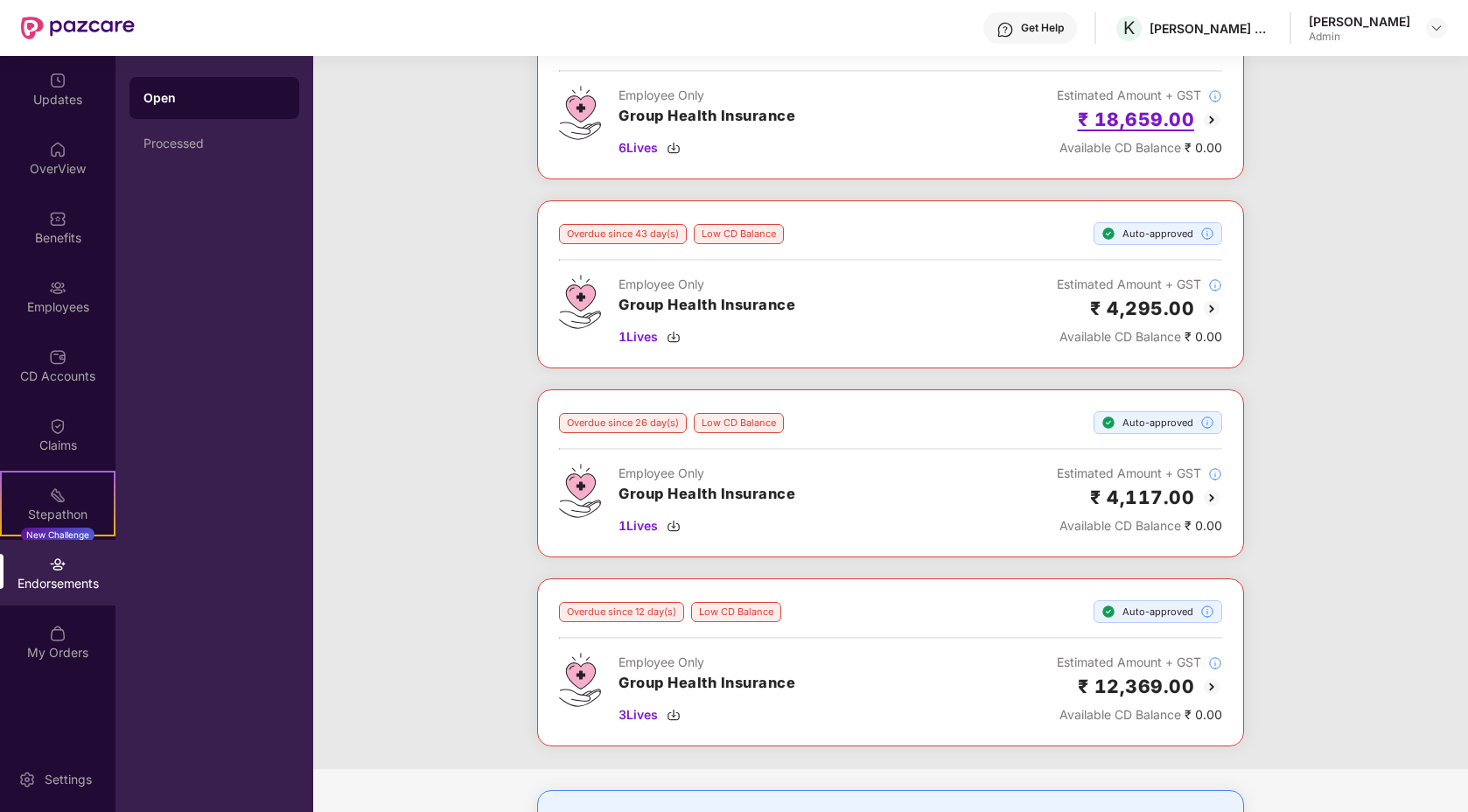
scroll to position [152, 0]
